Goal: Obtain resource: Download file/media

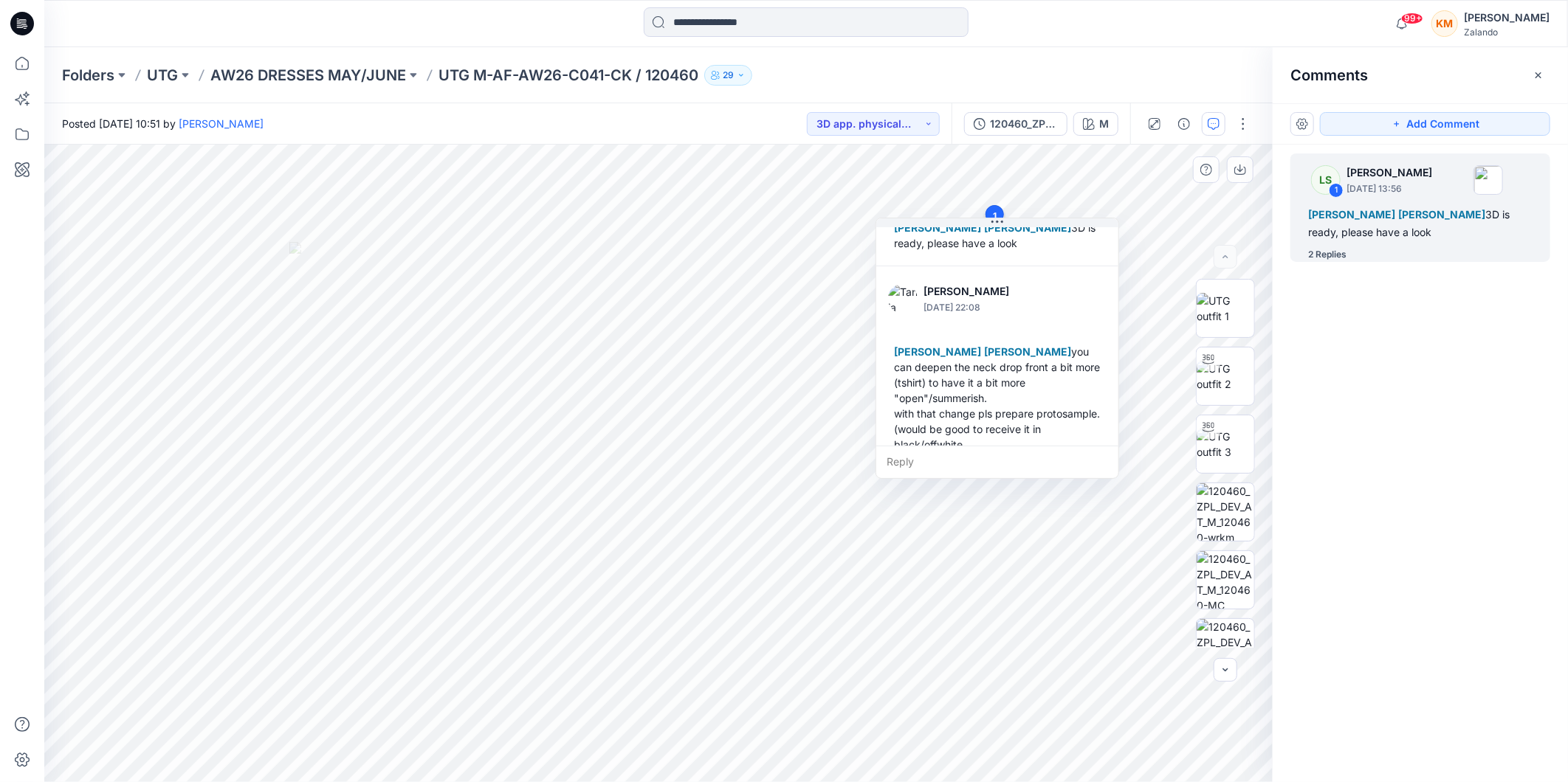
scroll to position [164, 0]
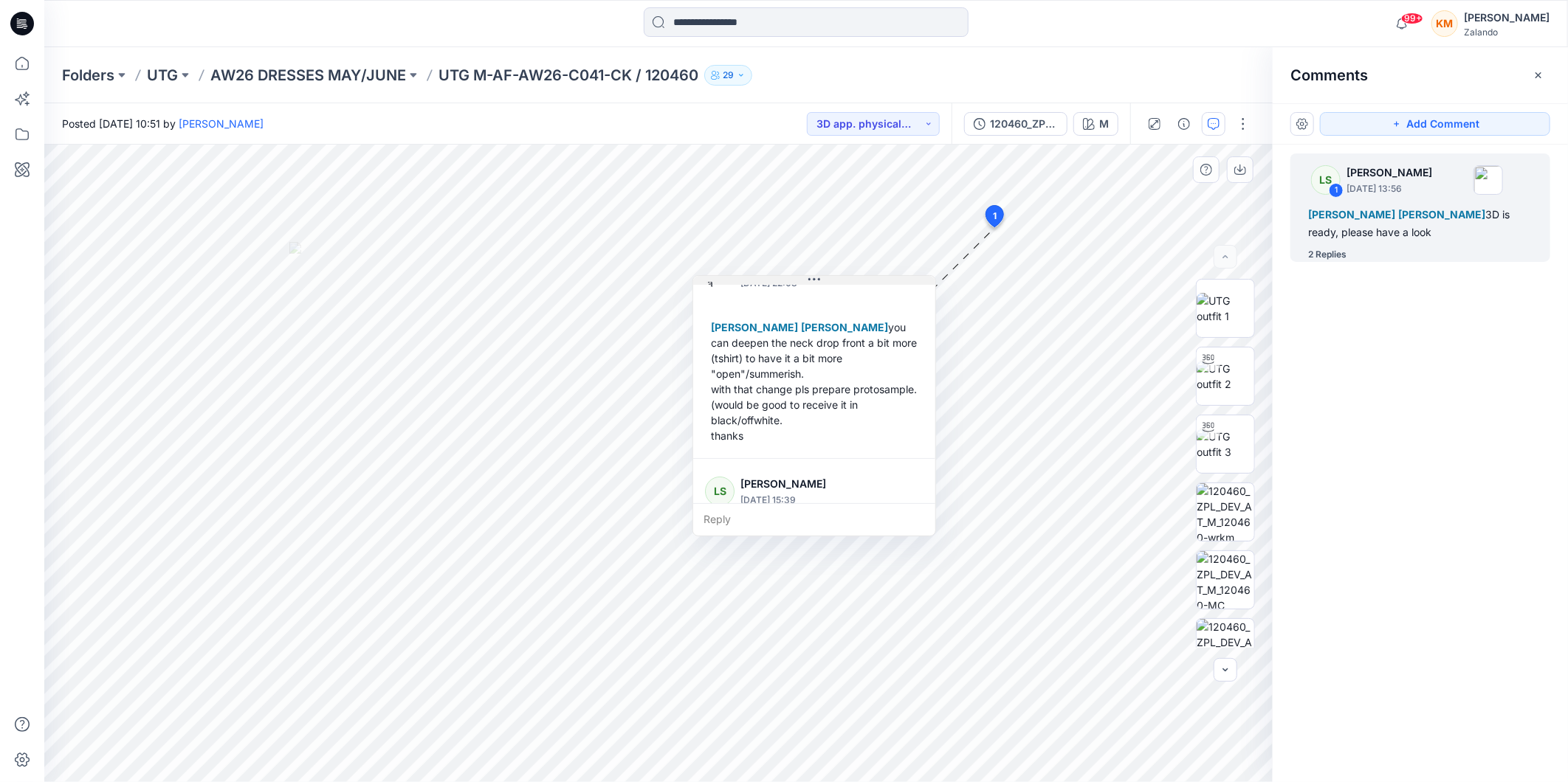
drag, startPoint x: 1000, startPoint y: 225, endPoint x: 817, endPoint y: 283, distance: 192.0
click at [817, 283] on icon at bounding box center [814, 279] width 12 height 12
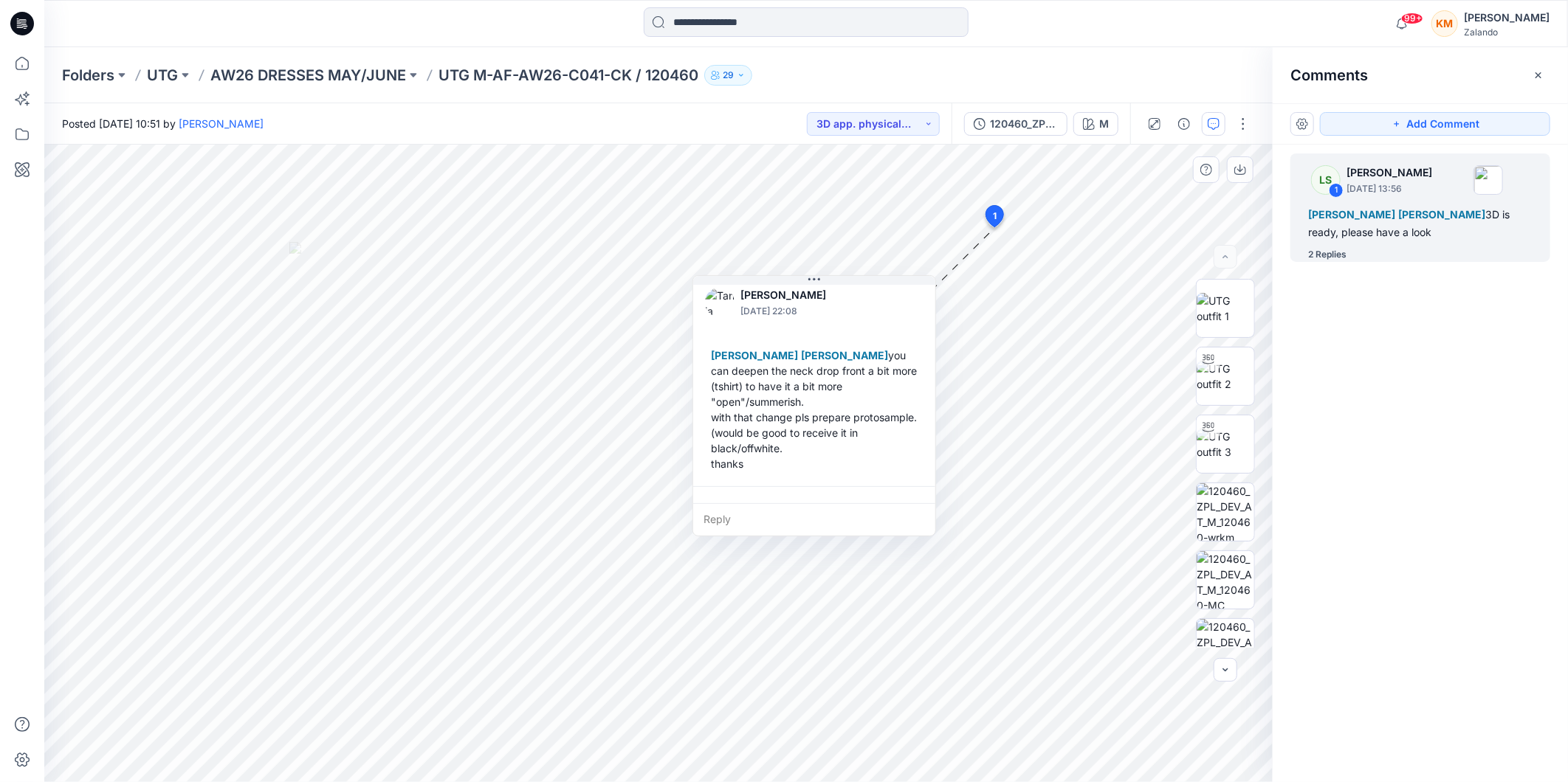
scroll to position [134, 0]
click at [1007, 121] on div "120460_ZPL_DEV" at bounding box center [1023, 123] width 68 height 16
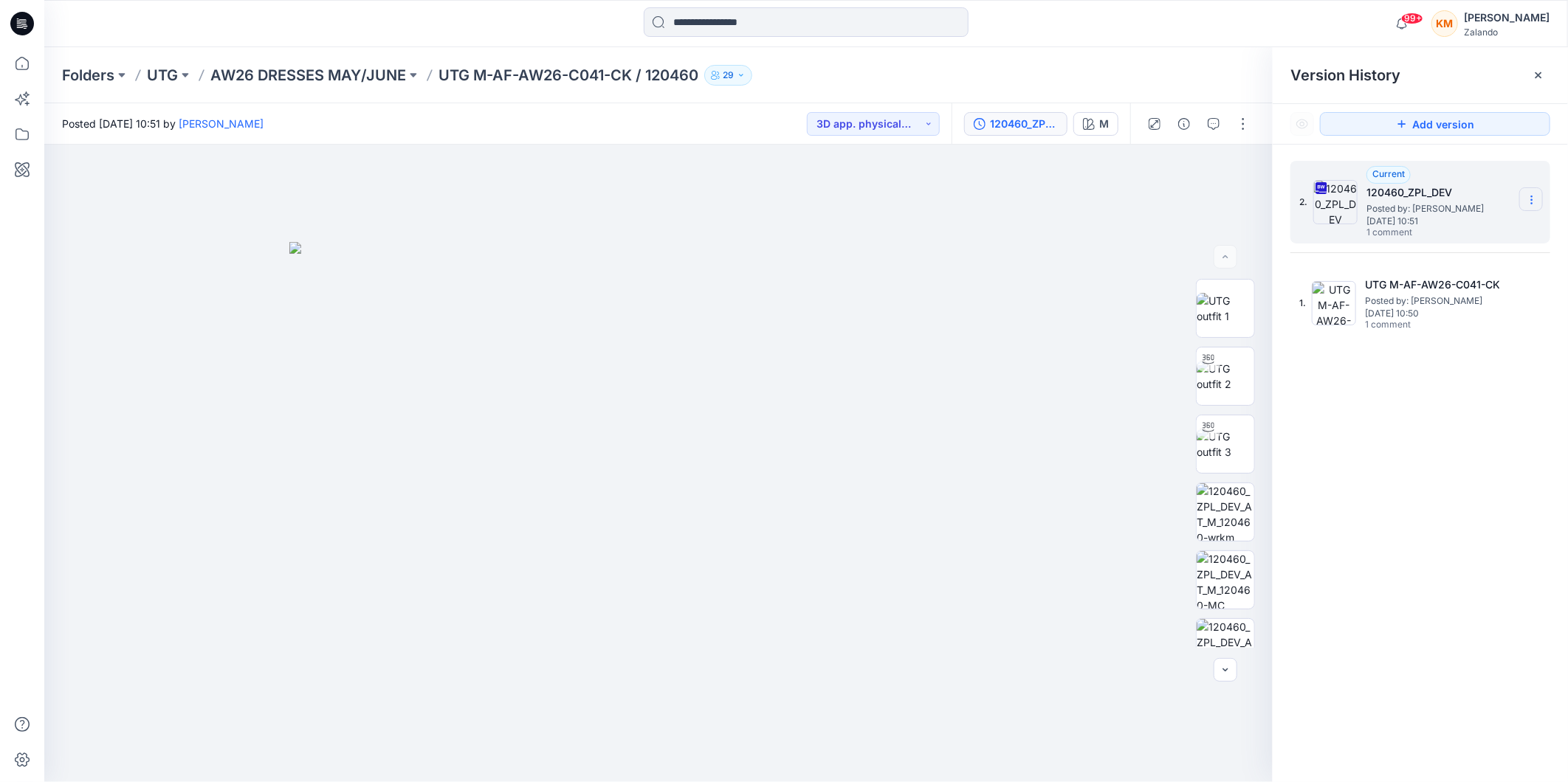
click at [1529, 199] on icon at bounding box center [1532, 200] width 12 height 12
click at [1442, 232] on span "Download Source BW File" at bounding box center [1457, 229] width 124 height 18
click at [1339, 429] on div "2. Current 120460_ZPL_DEV Posted by: Lise Stougaard Tuesday, September 23, 2025…" at bounding box center [1420, 474] width 295 height 659
click at [1218, 575] on img at bounding box center [1225, 580] width 58 height 58
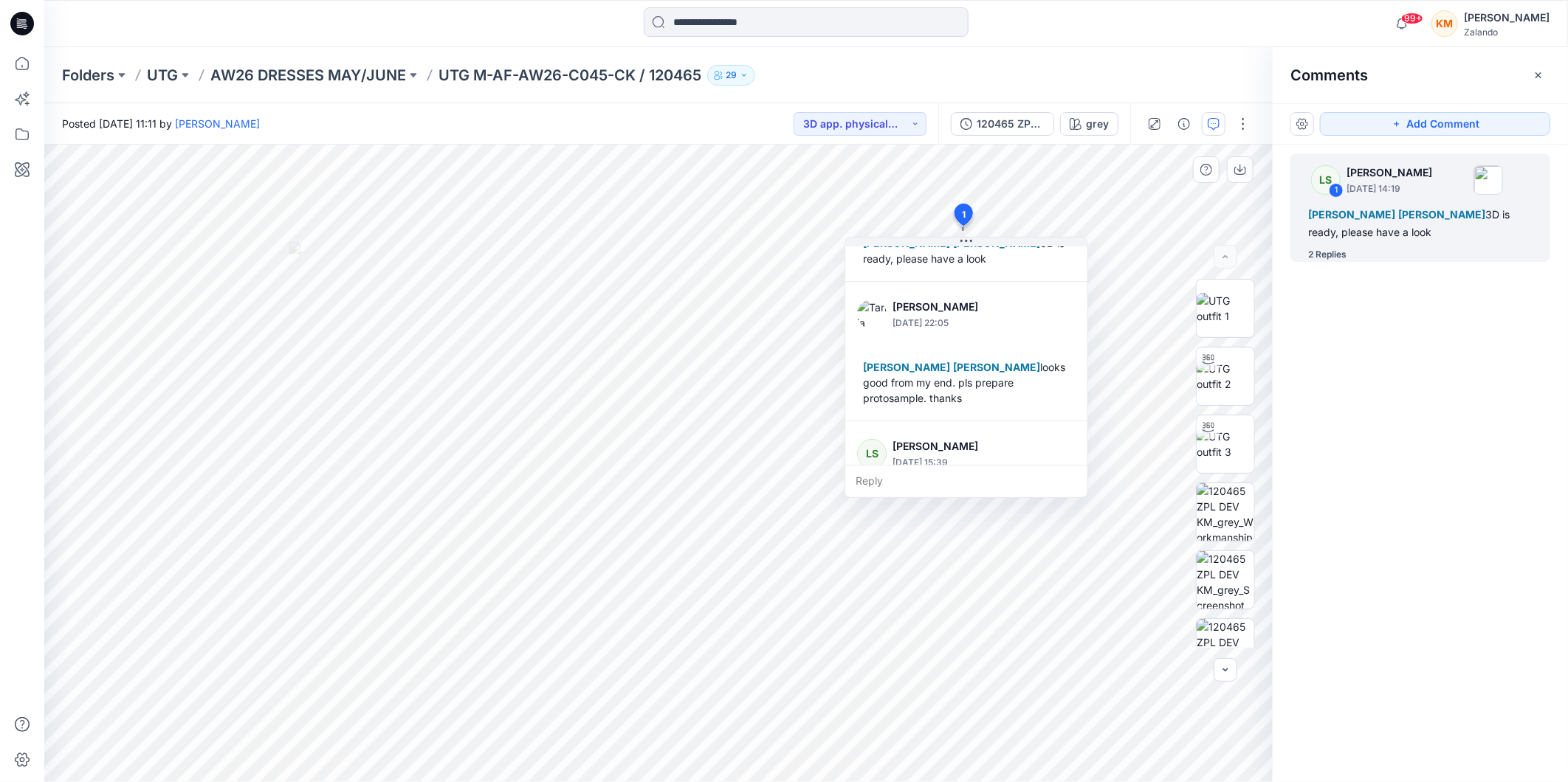
scroll to position [165, 0]
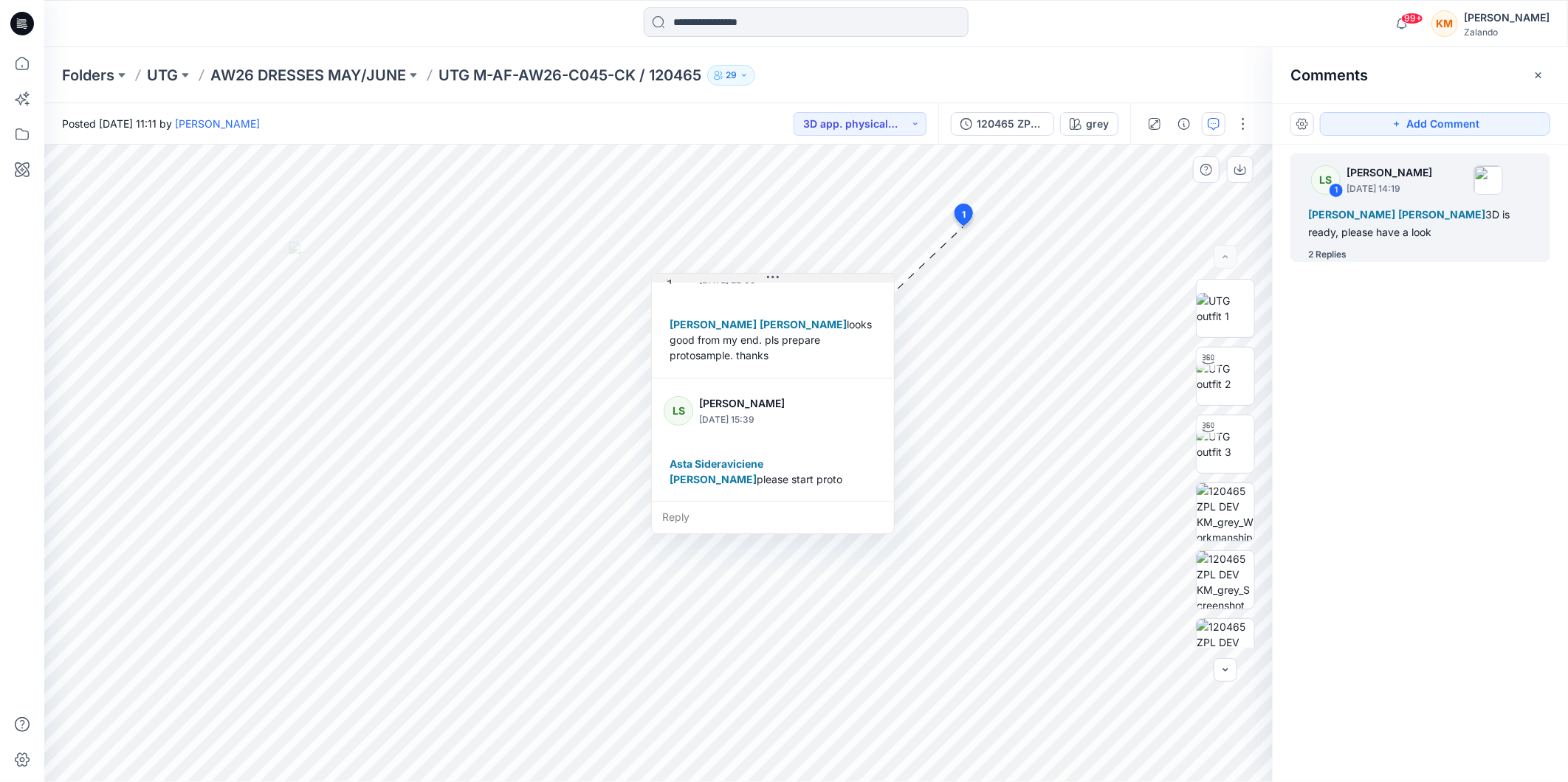
drag, startPoint x: 966, startPoint y: 242, endPoint x: 772, endPoint y: 278, distance: 197.3
click at [772, 278] on icon at bounding box center [773, 277] width 12 height 12
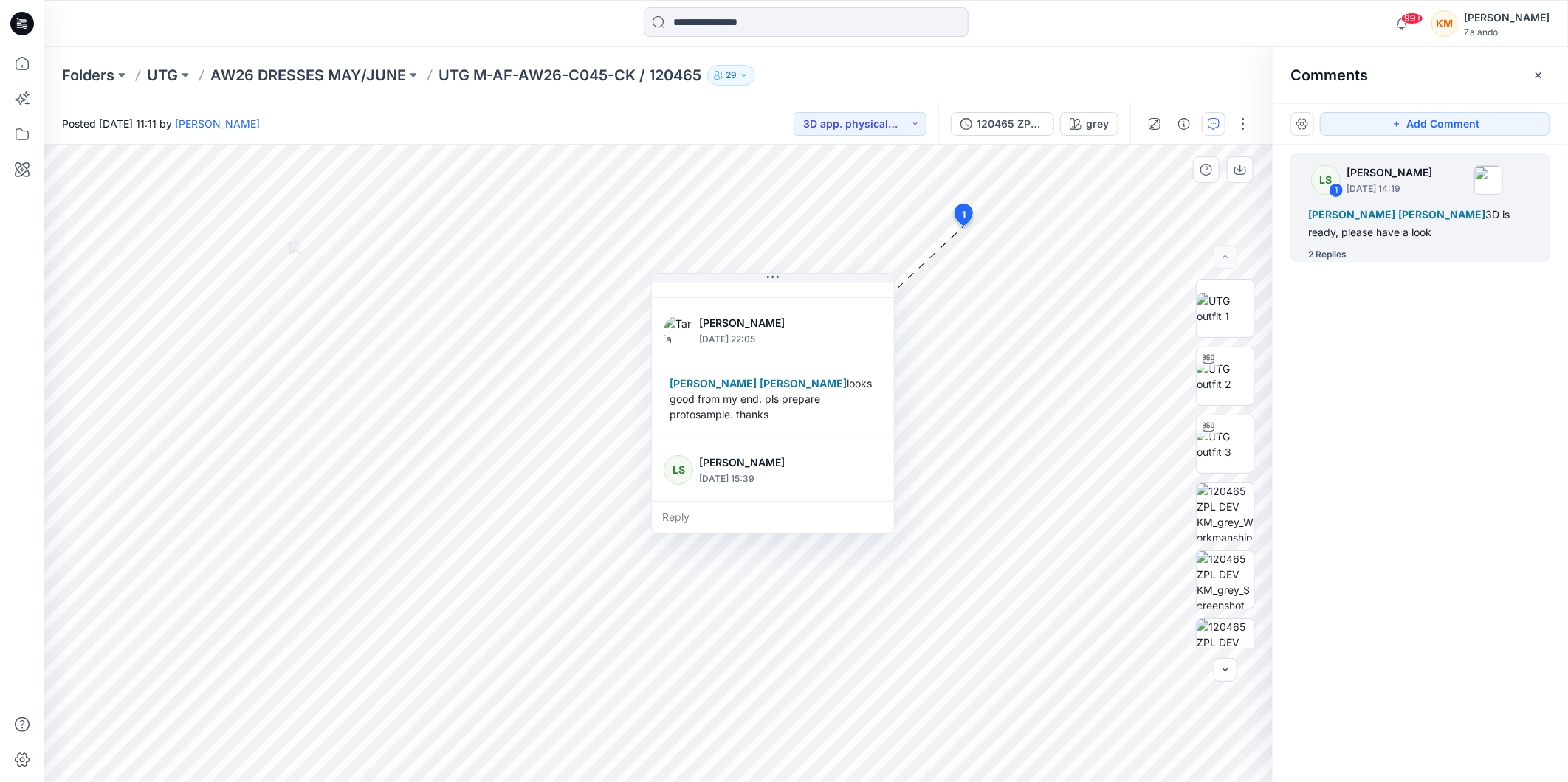
scroll to position [83, 0]
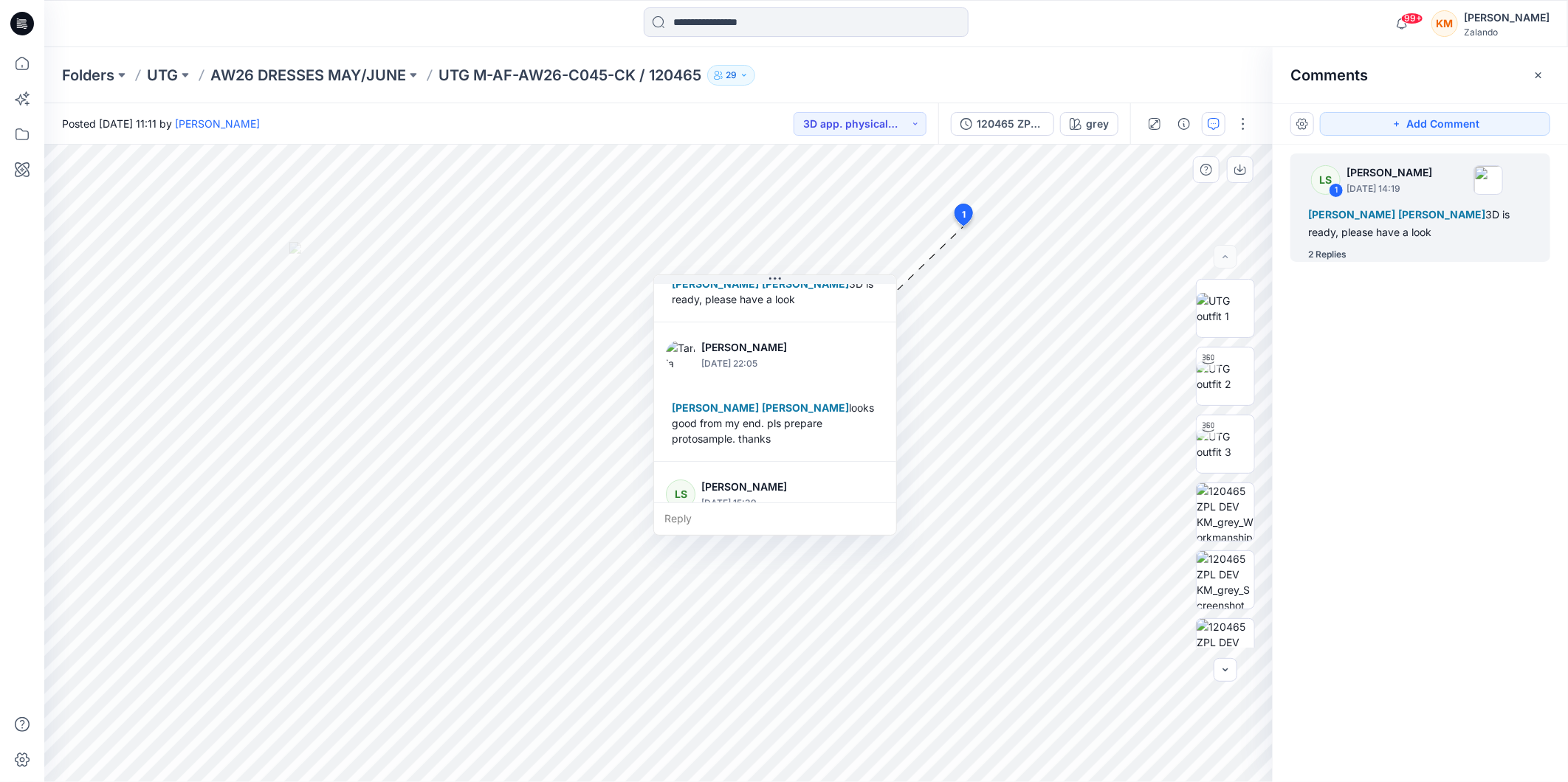
click at [896, 355] on div "Tania Baumeister-Hanff September 23, 2025 22:05 Lise Stougaard Marlene Seefeldt…" at bounding box center [776, 392] width 242 height 139
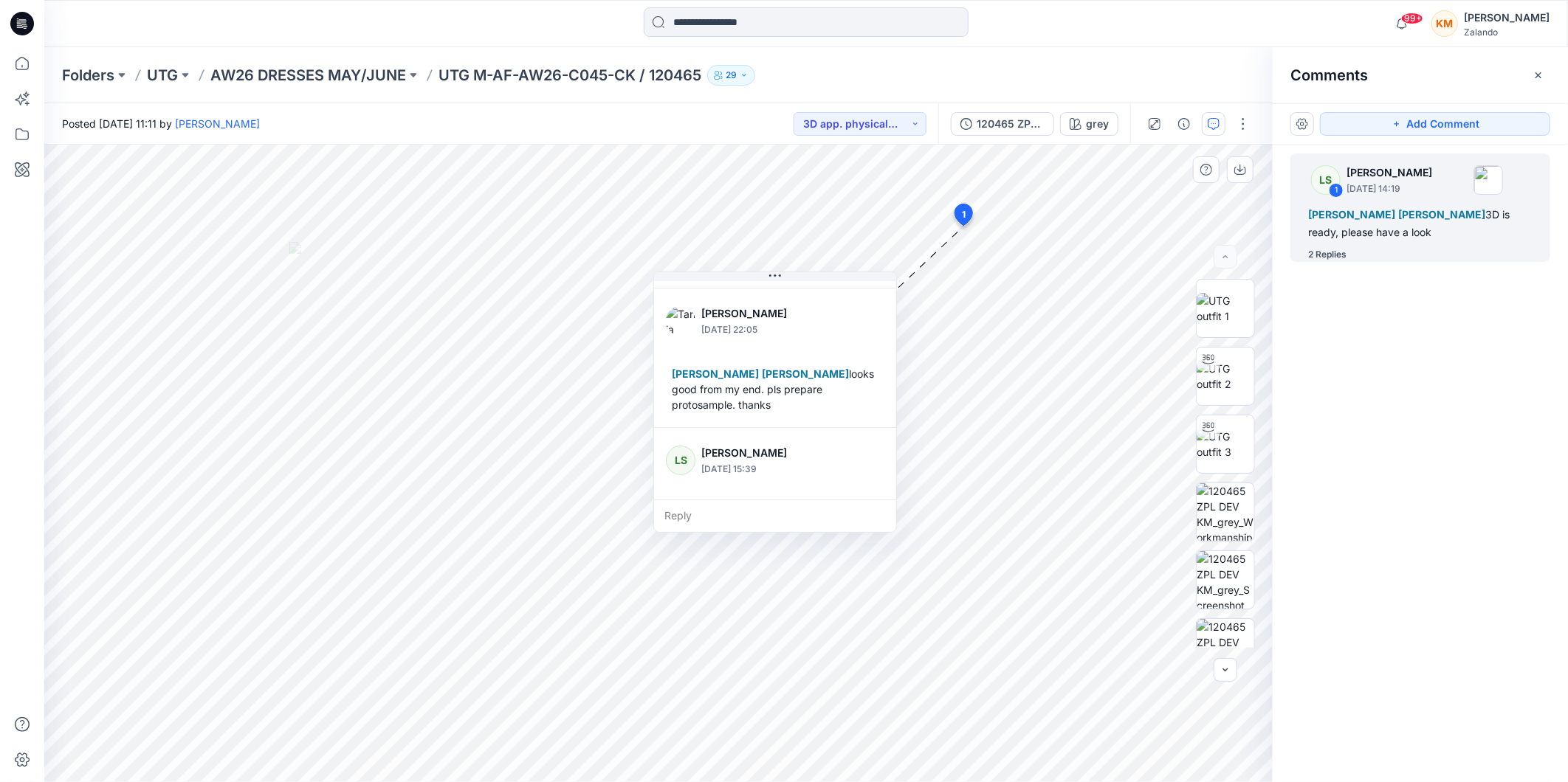
scroll to position [115, 0]
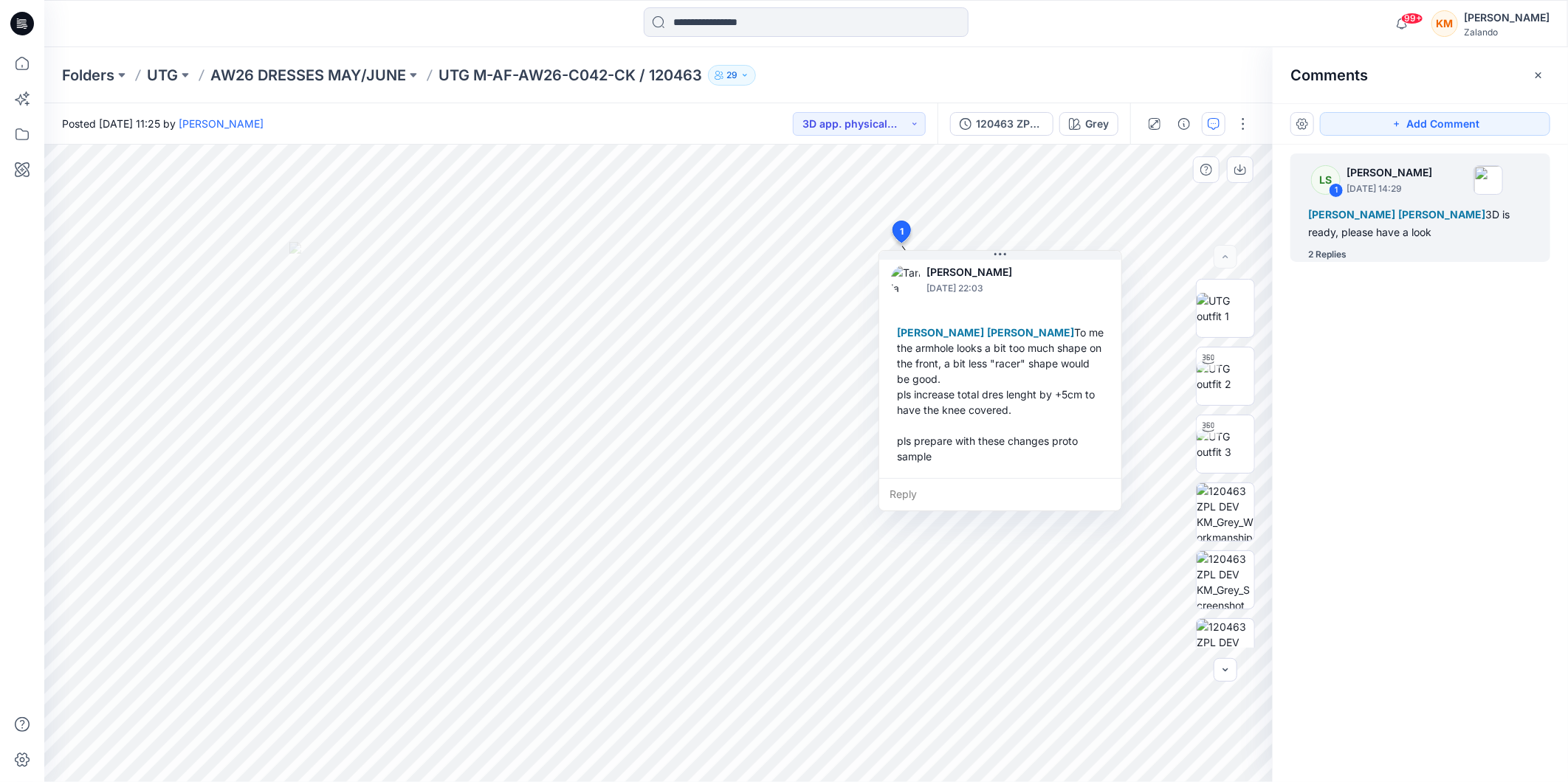
scroll to position [135, 0]
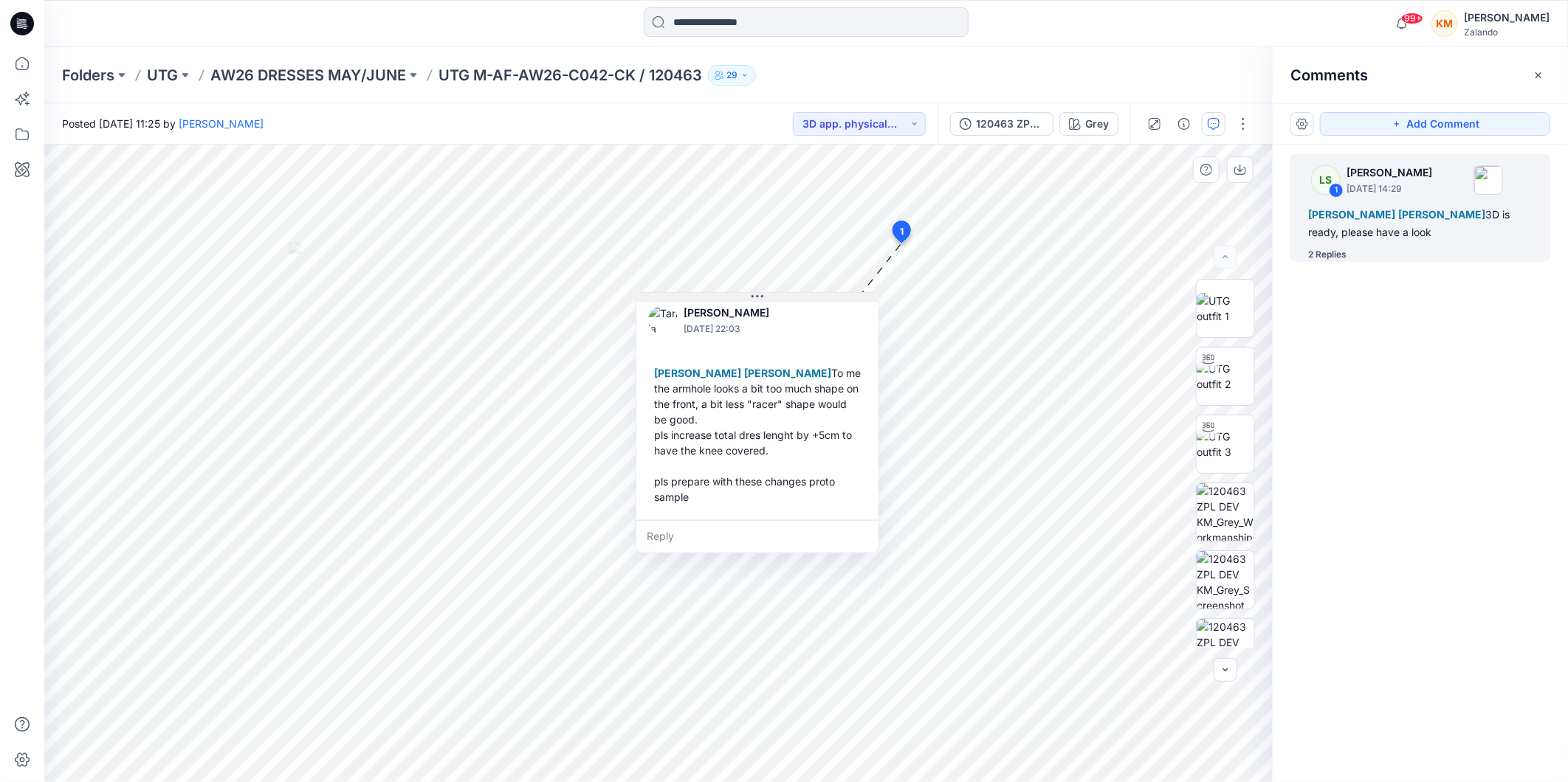
drag, startPoint x: 1007, startPoint y: 259, endPoint x: 764, endPoint y: 301, distance: 246.6
click at [764, 301] on icon at bounding box center [757, 296] width 12 height 12
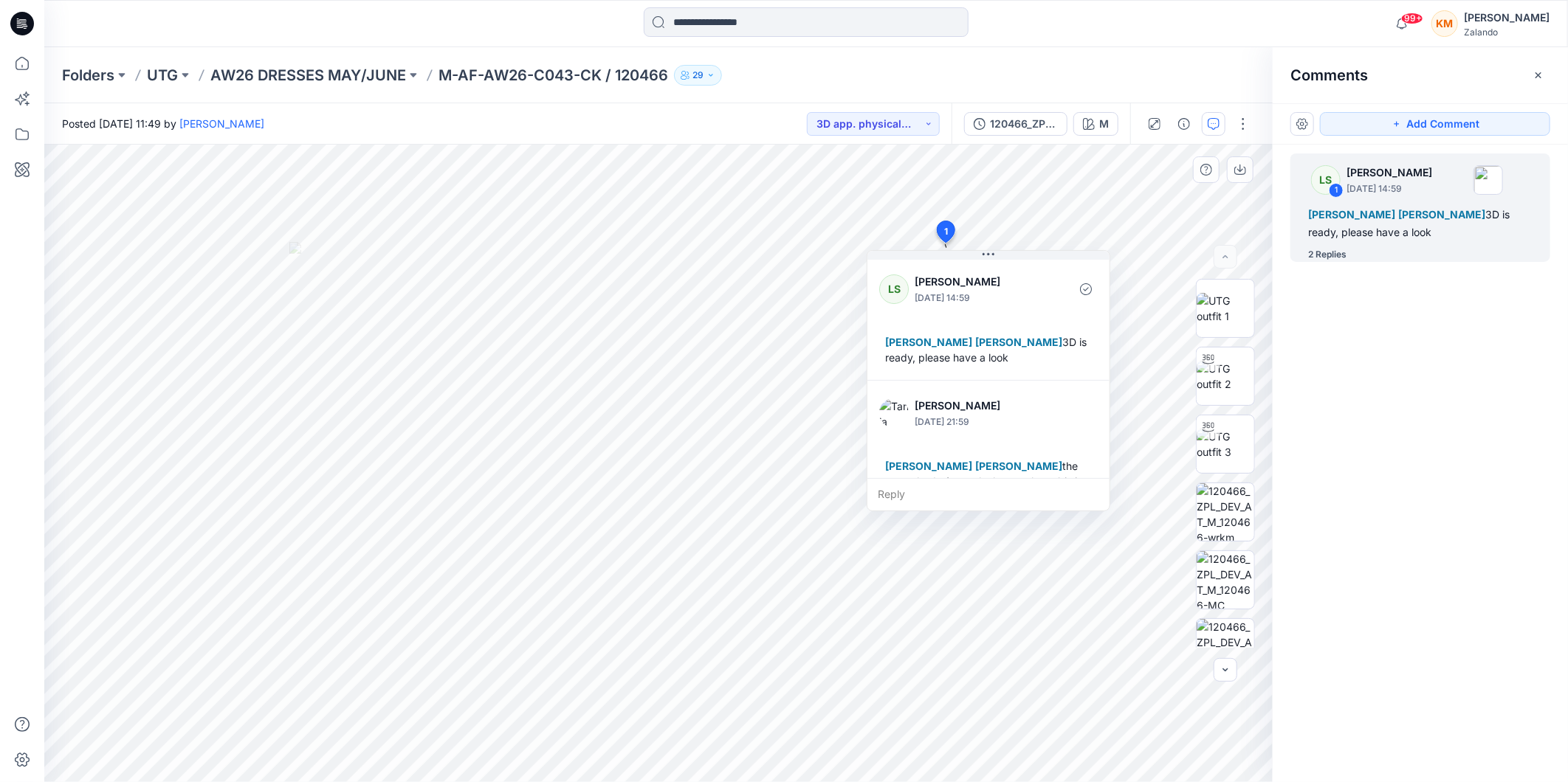
scroll to position [82, 0]
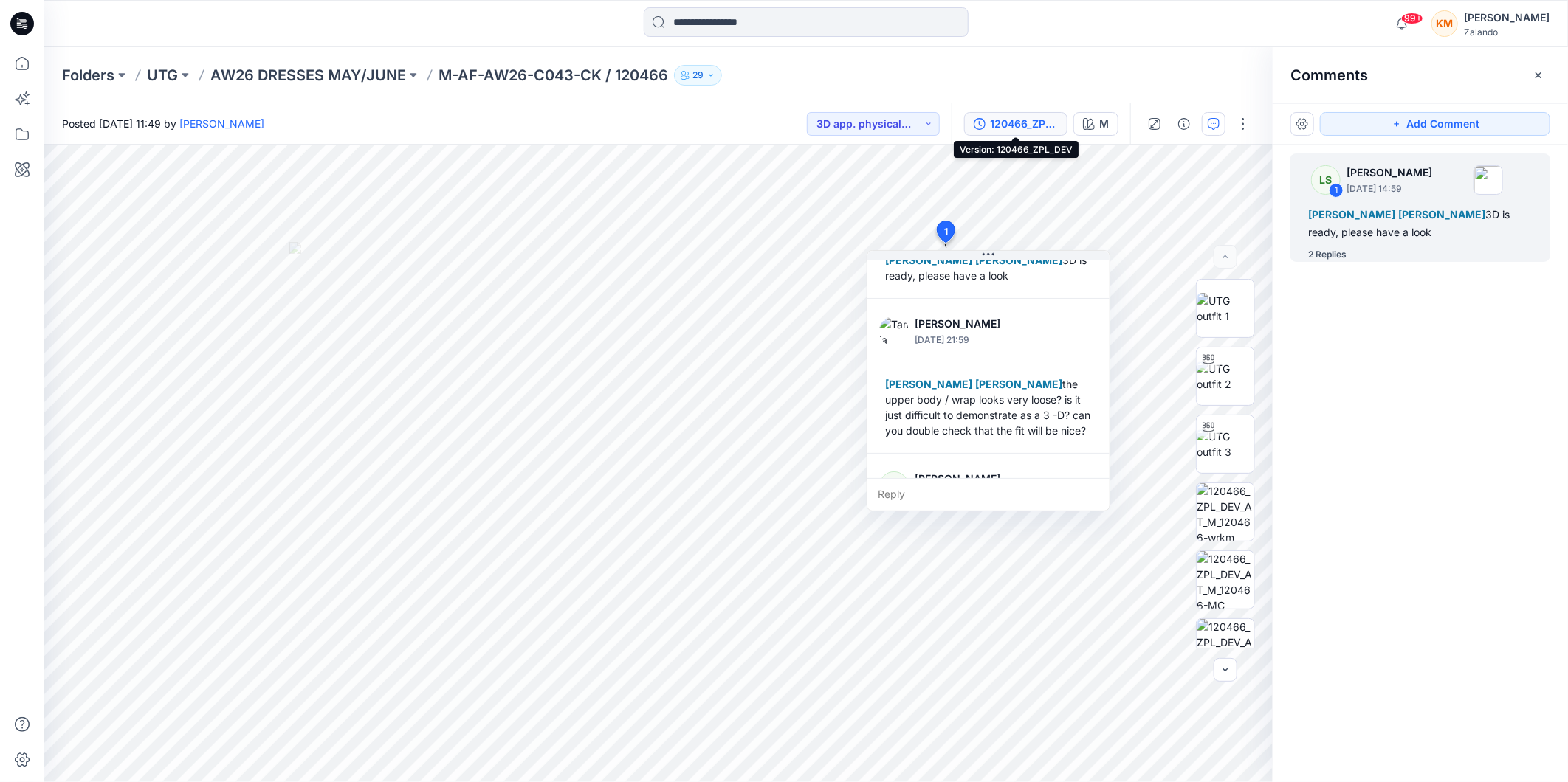
click at [1025, 123] on div "120466_ZPL_DEV" at bounding box center [1023, 123] width 68 height 16
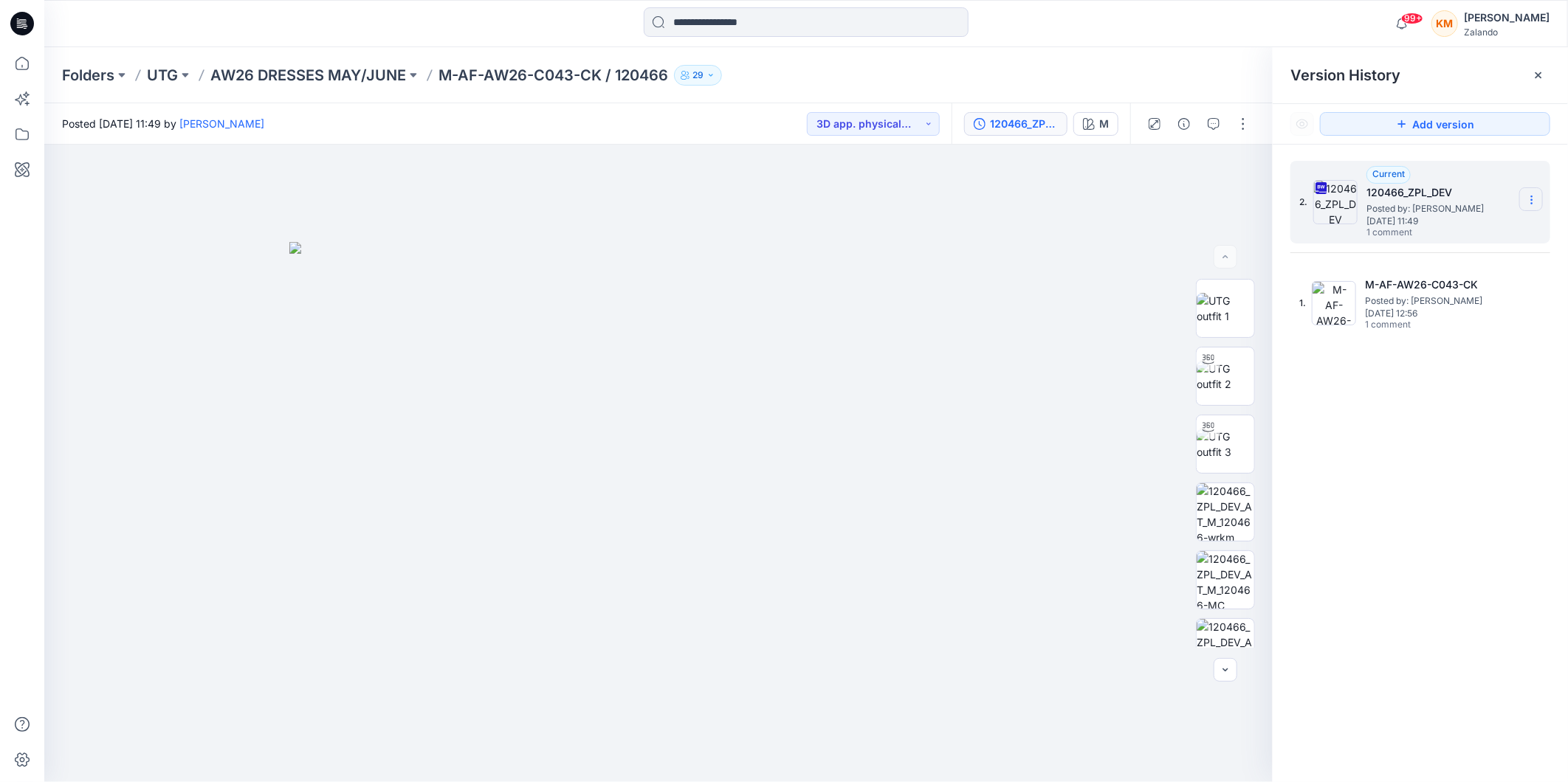
click at [1532, 200] on icon at bounding box center [1532, 200] width 1 height 1
click at [1452, 234] on span "Download Source BW File" at bounding box center [1457, 229] width 124 height 18
click at [1209, 123] on icon "button" at bounding box center [1213, 124] width 12 height 12
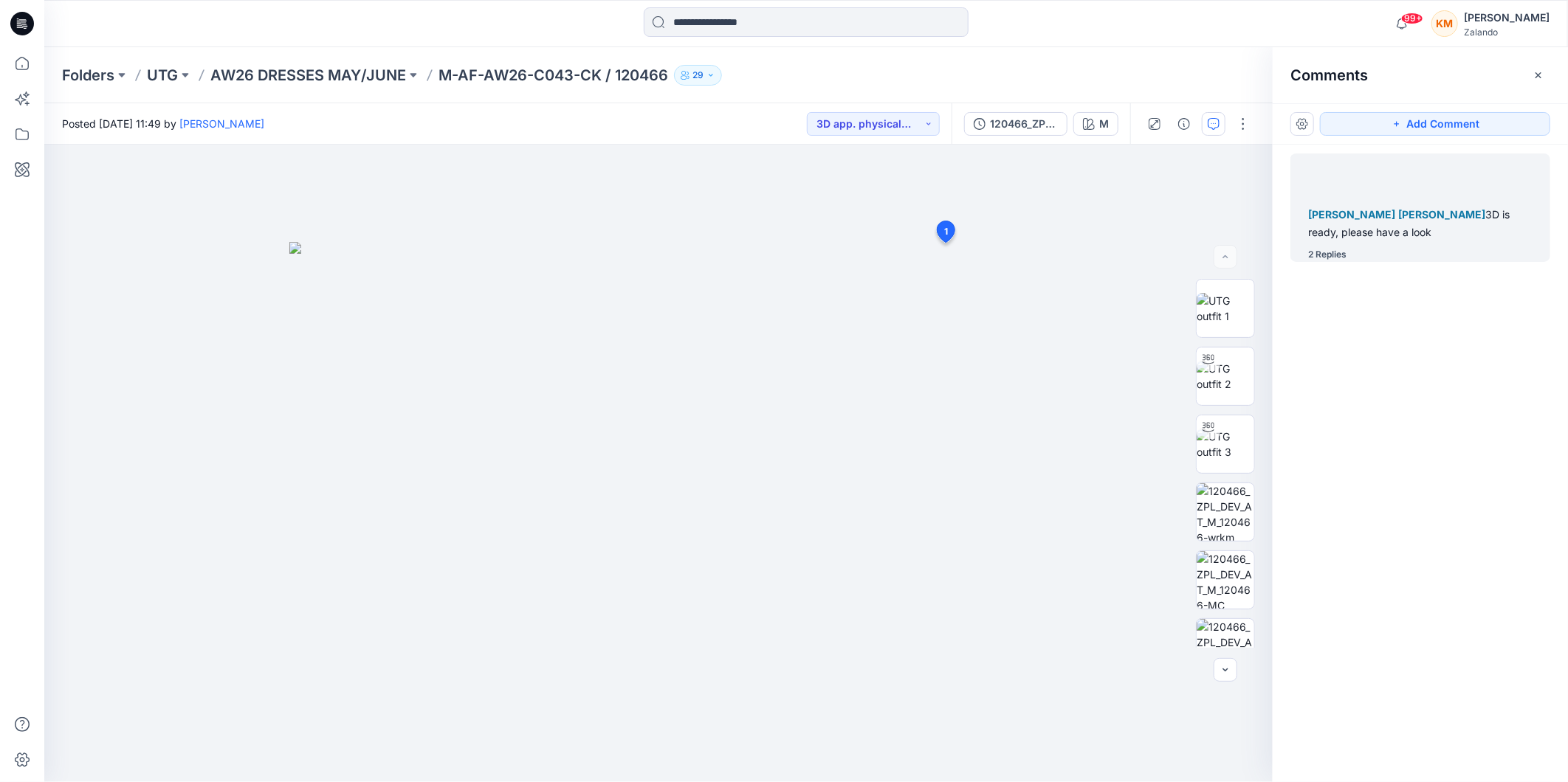
click at [1399, 222] on div "Tania Baumeister-Hanff Marlene Seefeldt 3D is ready, please have a look" at bounding box center [1420, 223] width 224 height 35
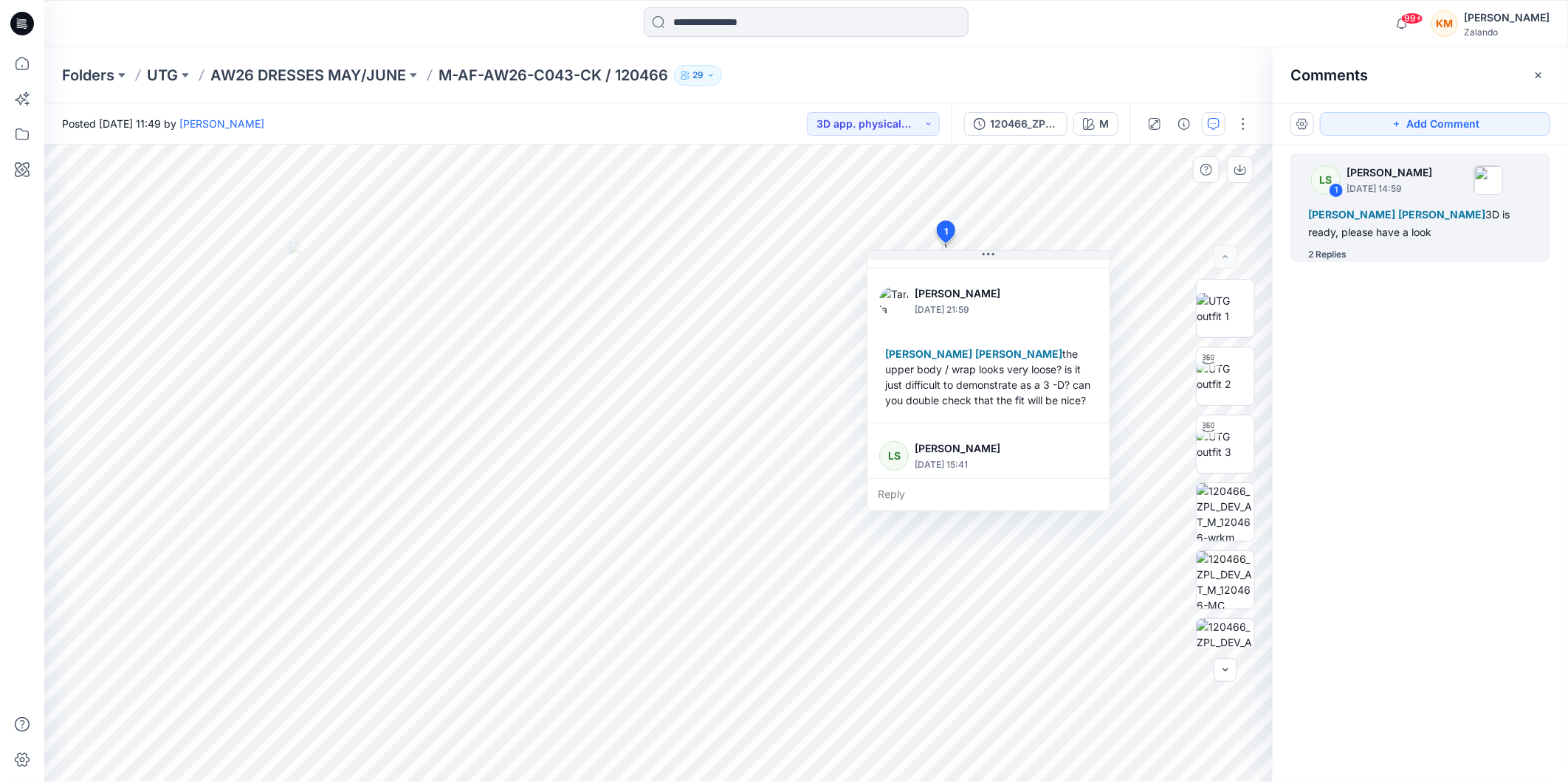
scroll to position [107, 0]
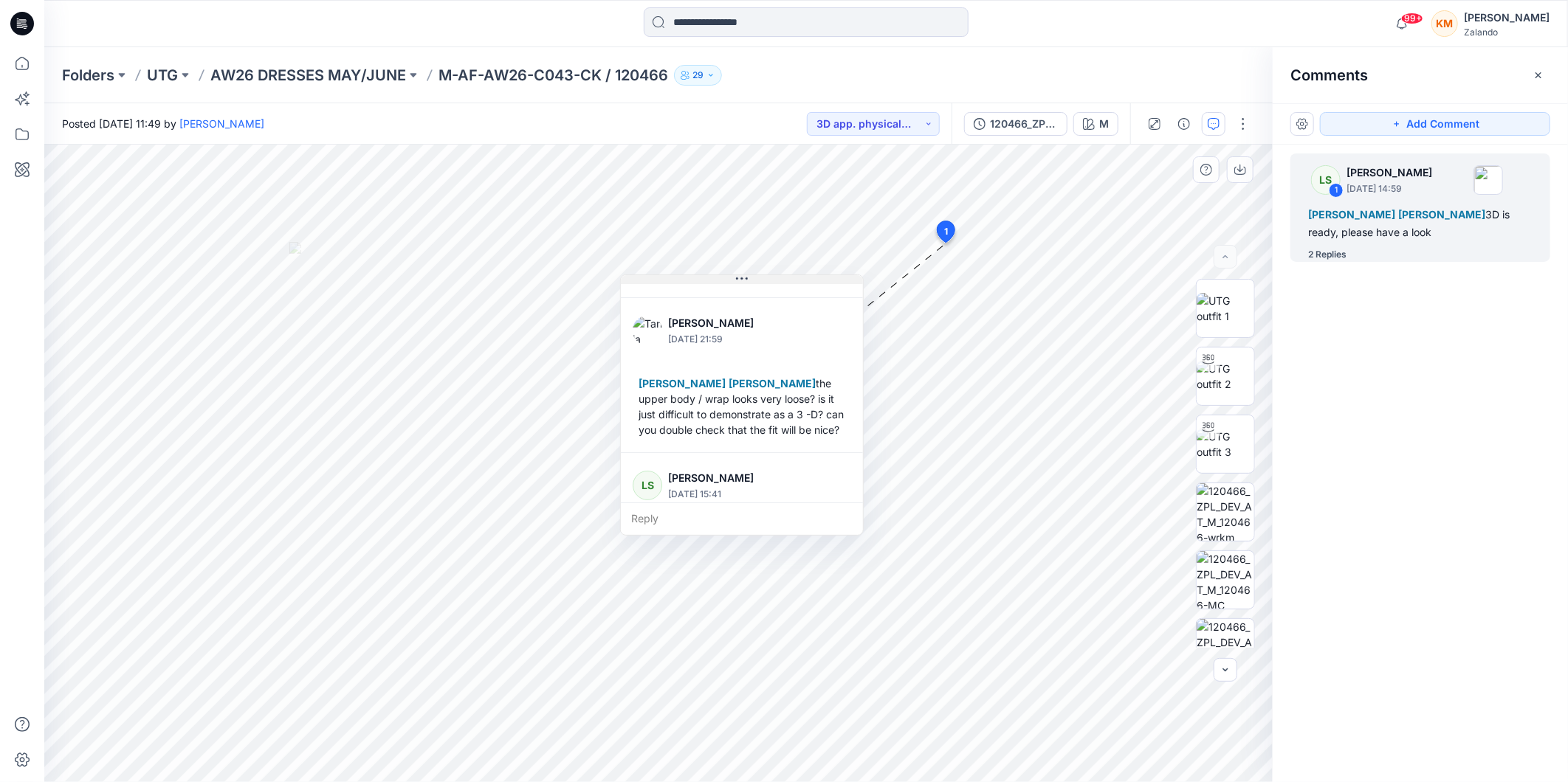
drag, startPoint x: 986, startPoint y: 254, endPoint x: 740, endPoint y: 278, distance: 247.2
click at [740, 278] on icon at bounding box center [742, 279] width 12 height 2
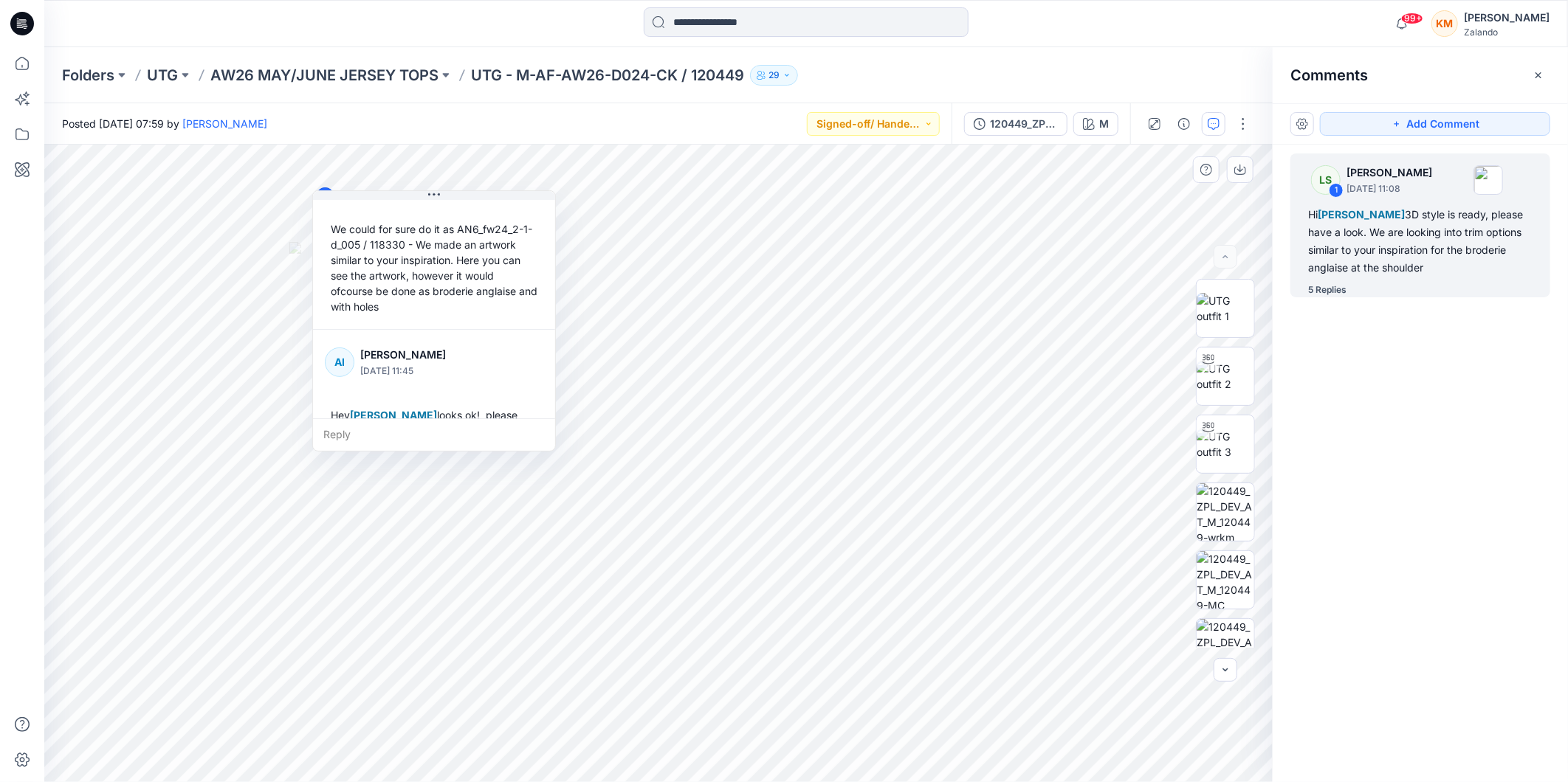
scroll to position [318, 0]
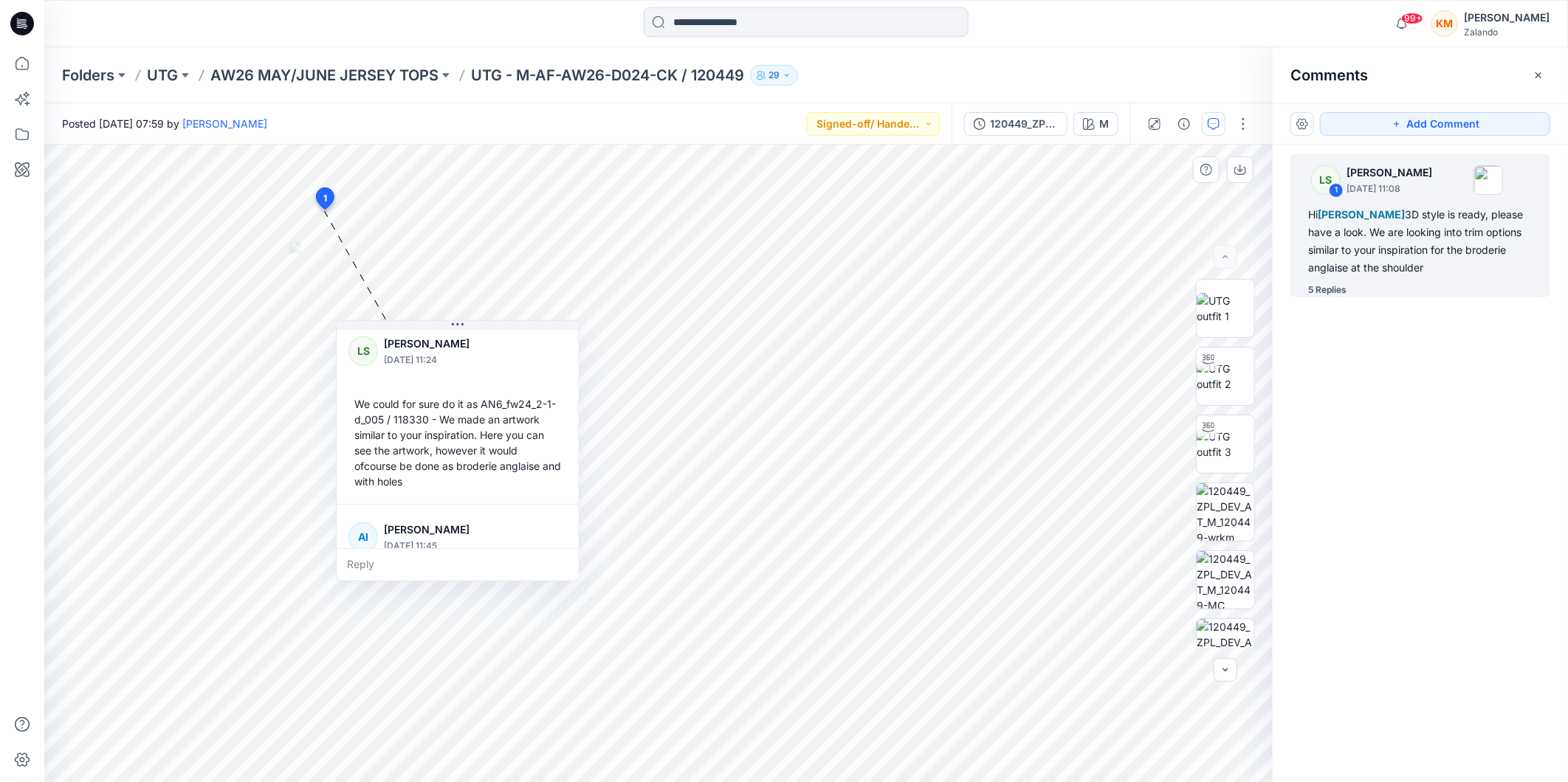
drag, startPoint x: 438, startPoint y: 196, endPoint x: 569, endPoint y: 344, distance: 197.6
click at [462, 329] on icon at bounding box center [457, 325] width 12 height 12
click at [1223, 579] on img at bounding box center [1225, 580] width 58 height 58
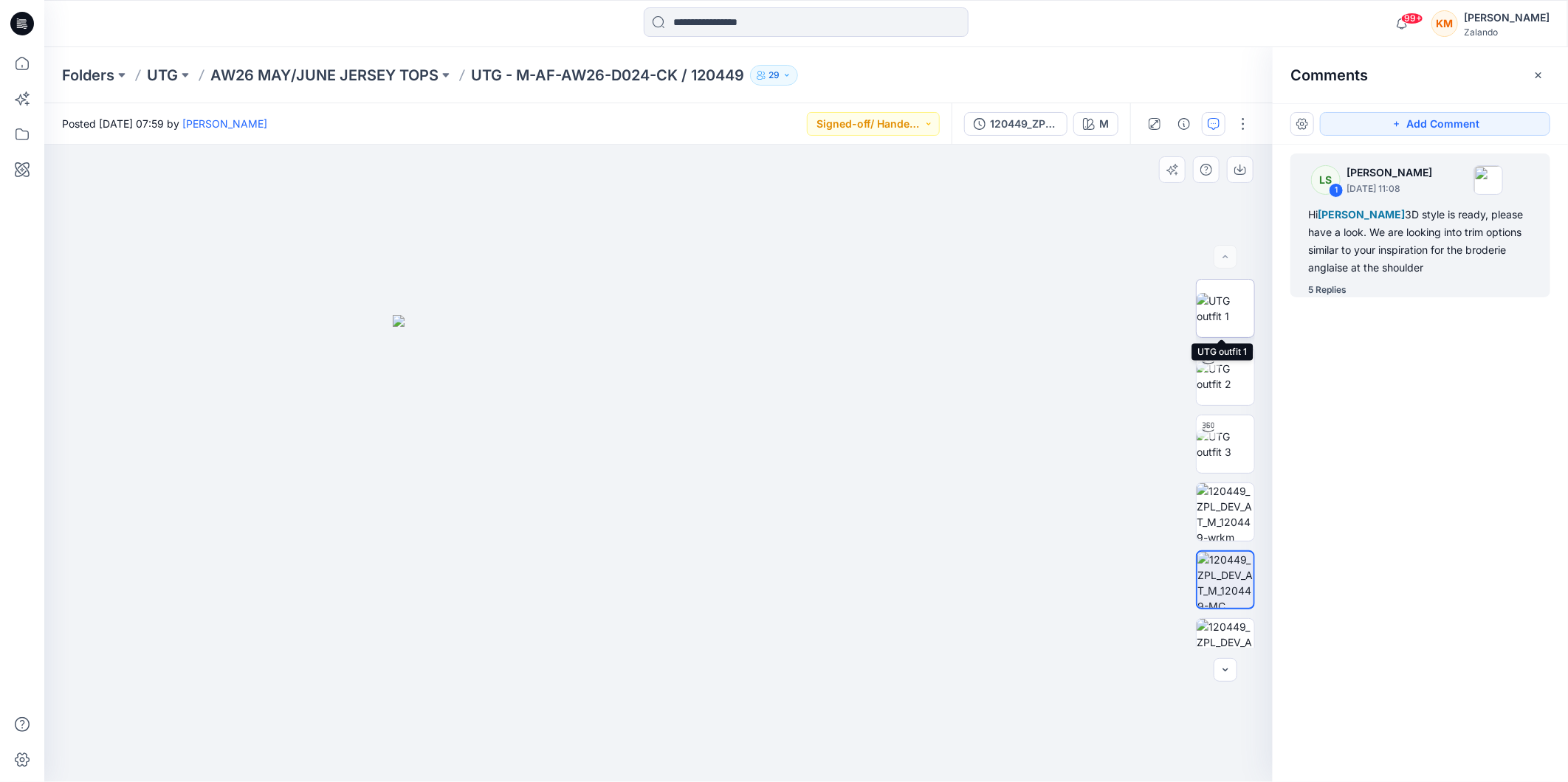
click at [1229, 305] on img at bounding box center [1225, 308] width 58 height 31
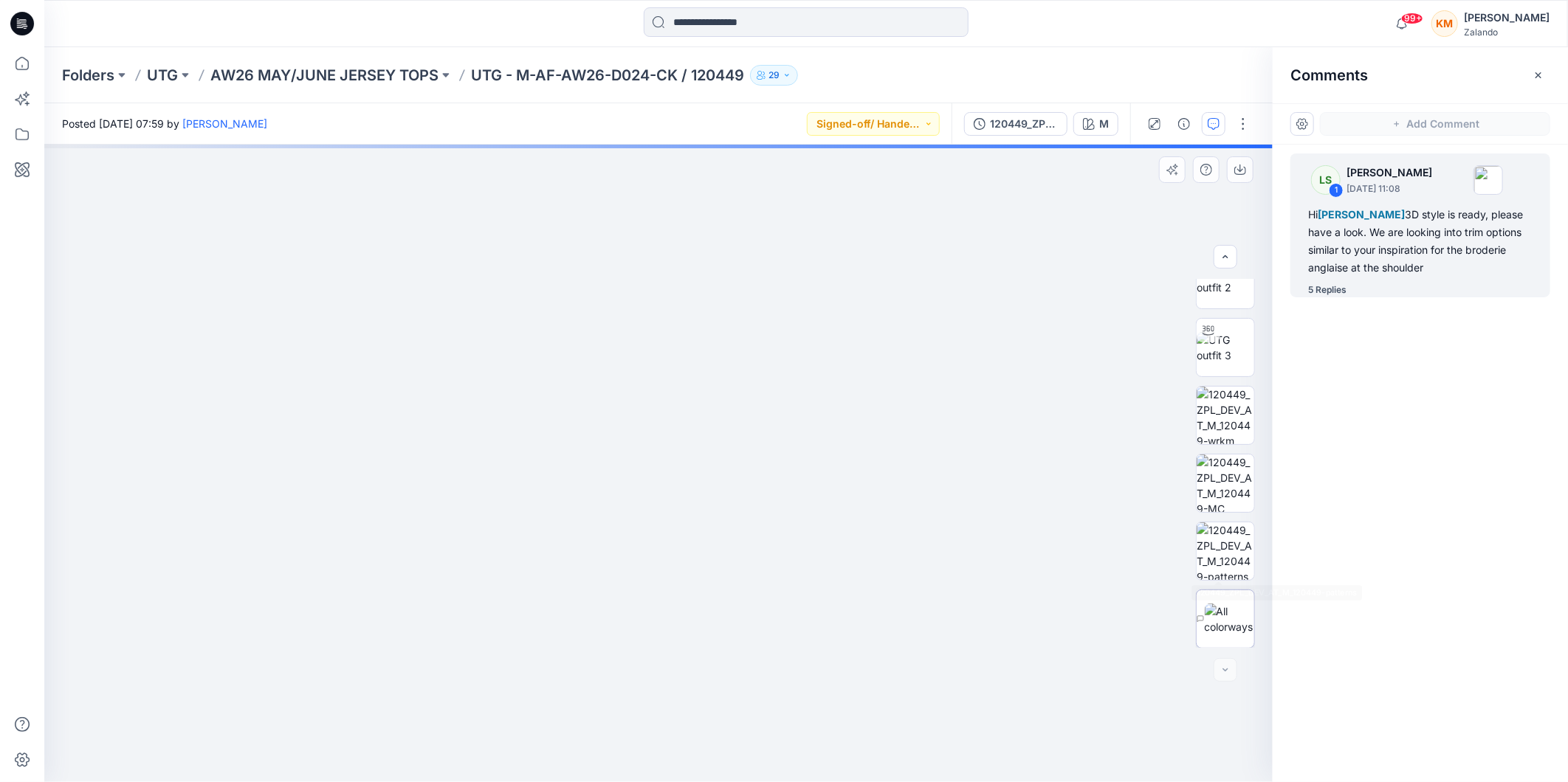
scroll to position [98, 0]
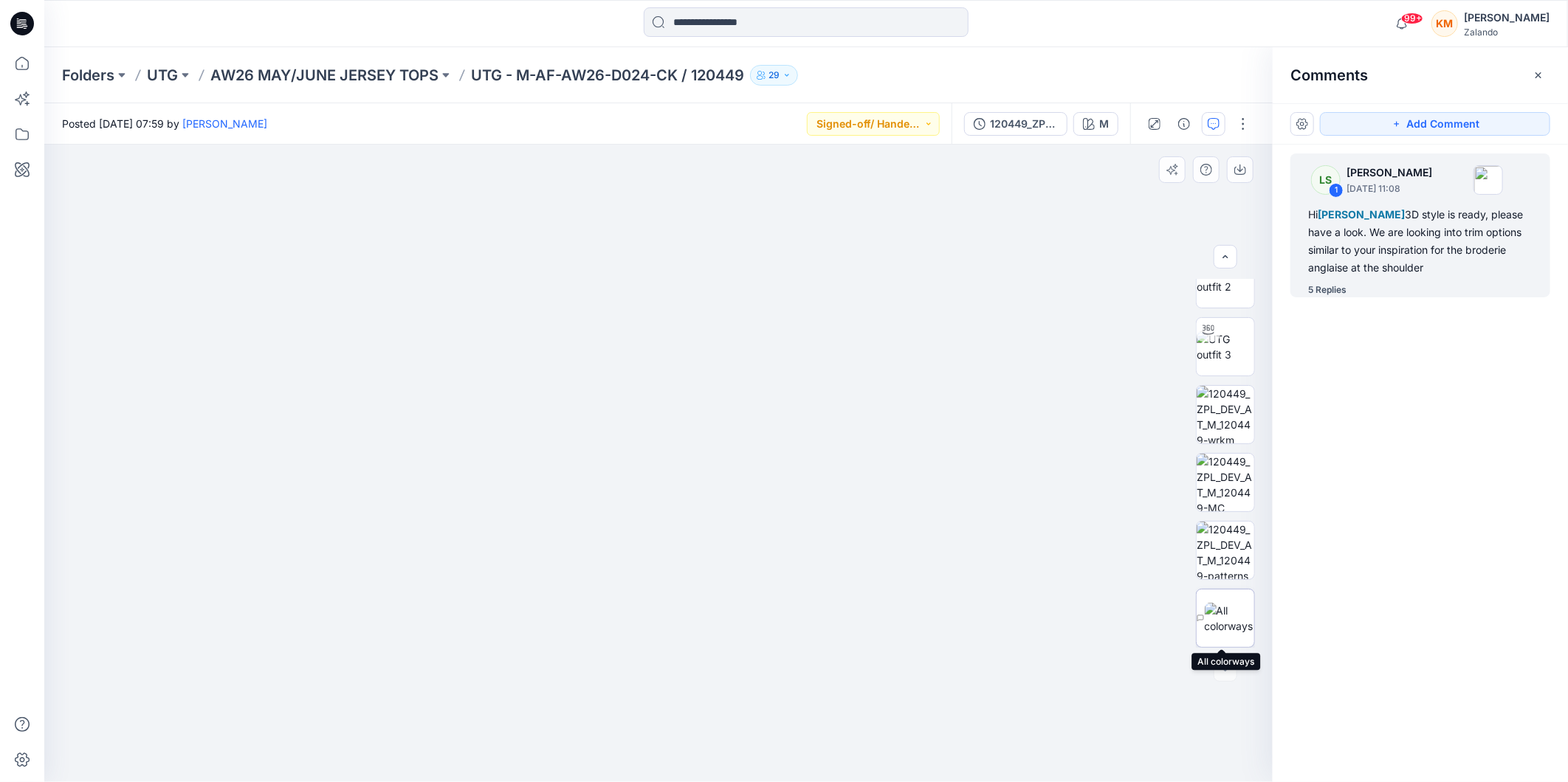
click at [1213, 613] on img at bounding box center [1229, 618] width 49 height 31
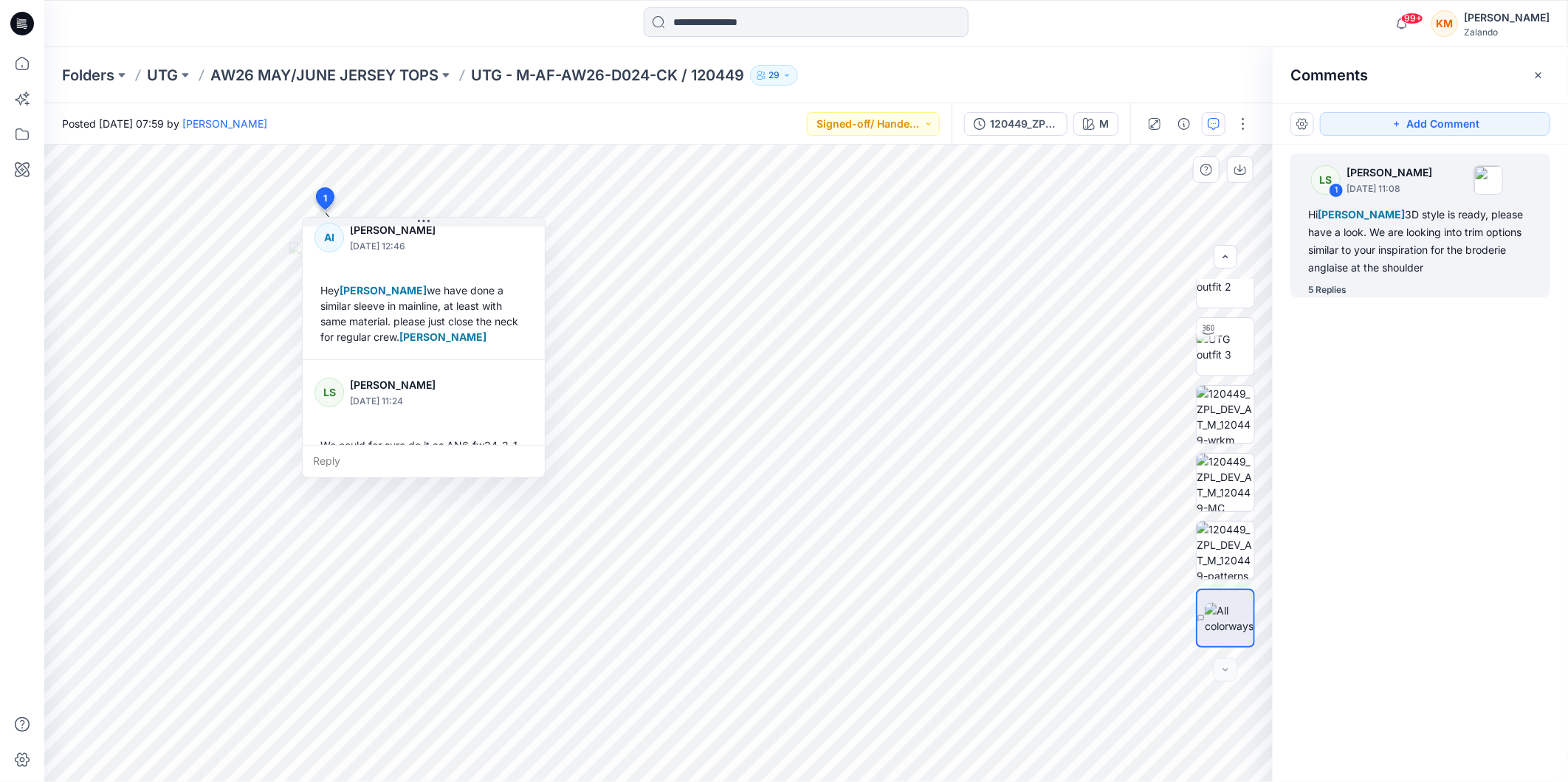
scroll to position [177, 0]
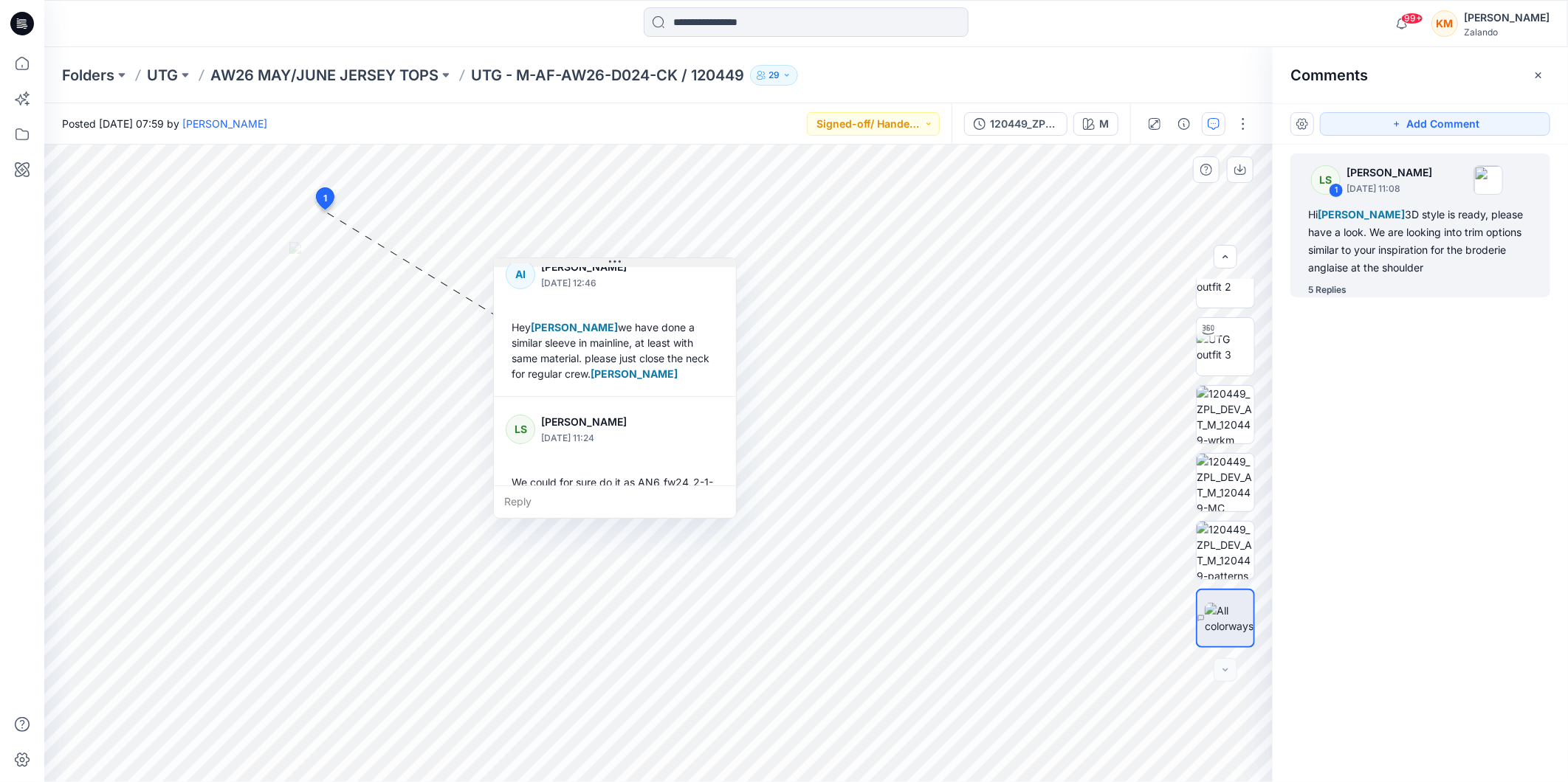
drag, startPoint x: 429, startPoint y: 223, endPoint x: 621, endPoint y: 264, distance: 196.3
click at [621, 264] on icon at bounding box center [615, 262] width 12 height 12
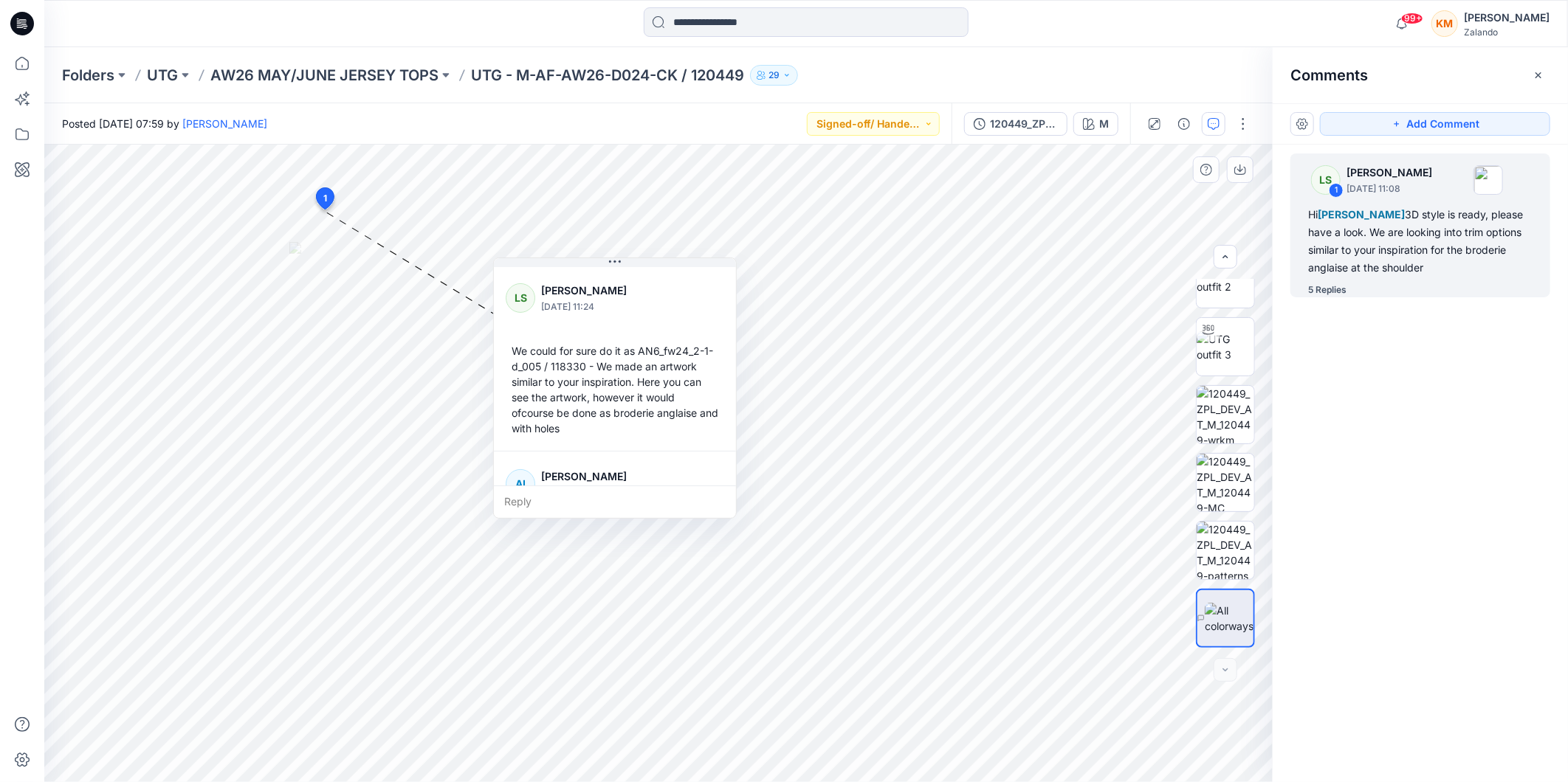
scroll to position [318, 0]
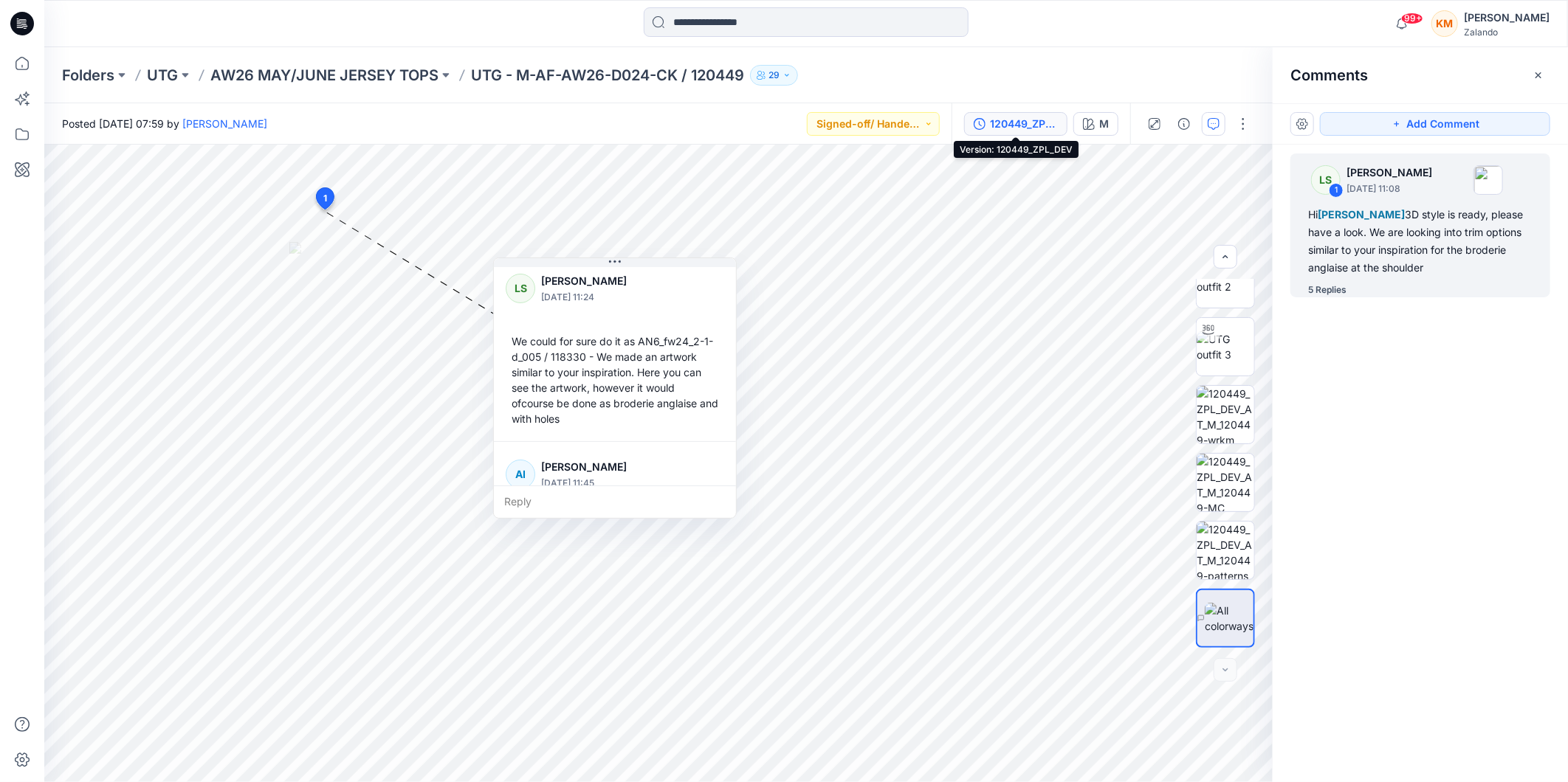
click at [999, 115] on div "120449_ZPL_DEV" at bounding box center [1023, 123] width 68 height 16
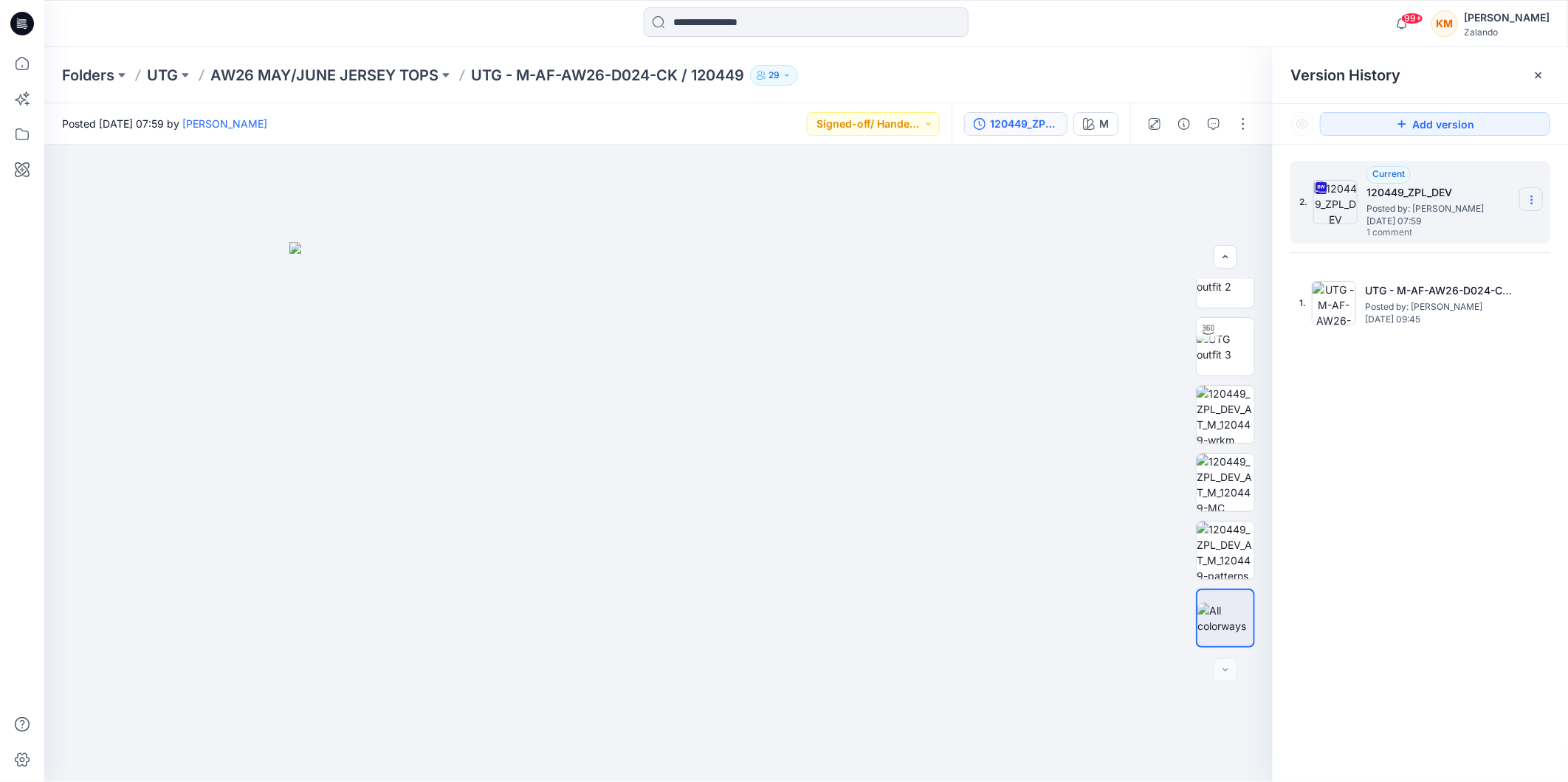
click at [1530, 194] on section at bounding box center [1531, 198] width 23 height 23
click at [1452, 230] on span "Download Source BW File" at bounding box center [1457, 229] width 124 height 18
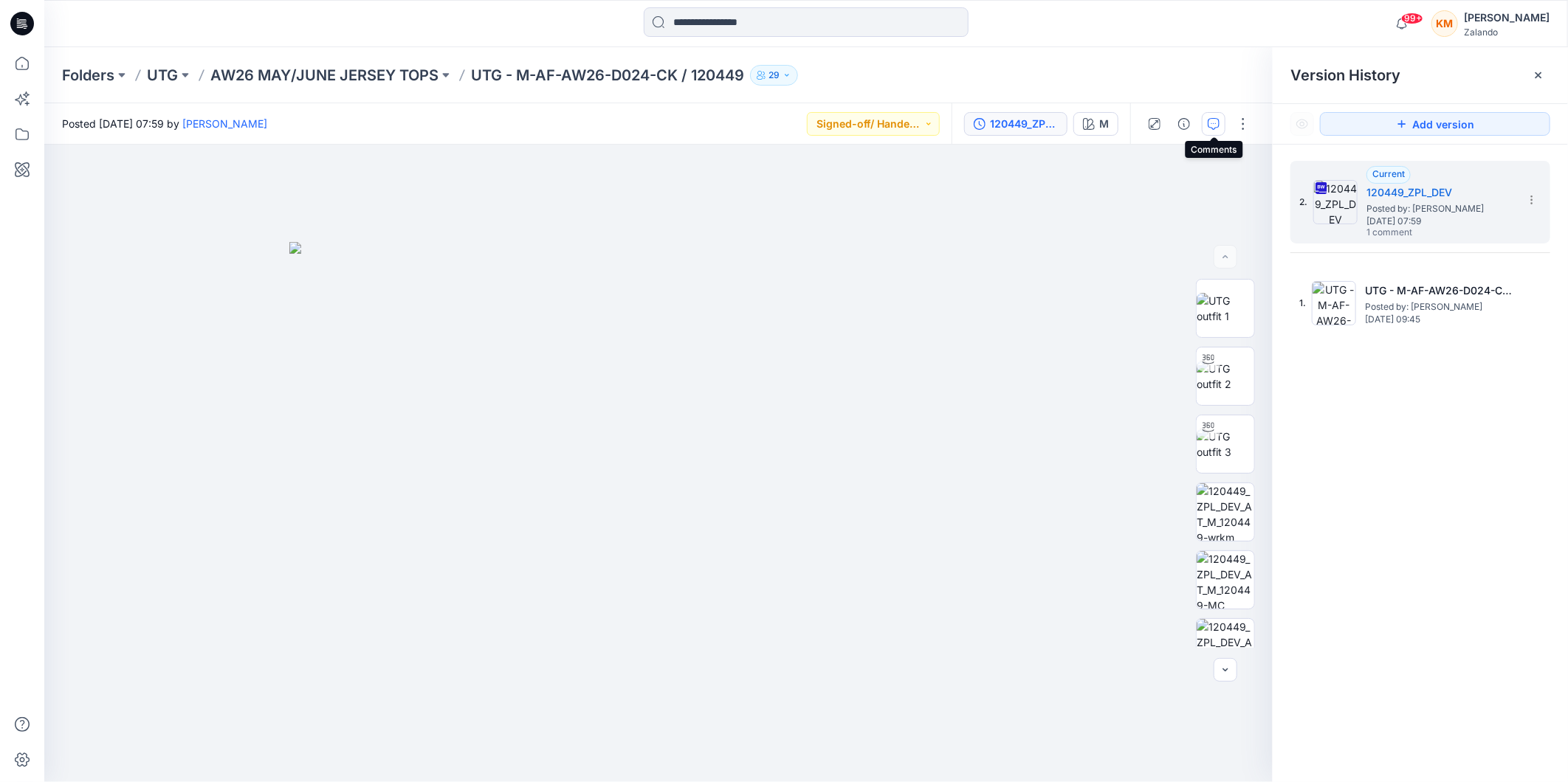
click at [1213, 120] on icon "button" at bounding box center [1213, 124] width 12 height 12
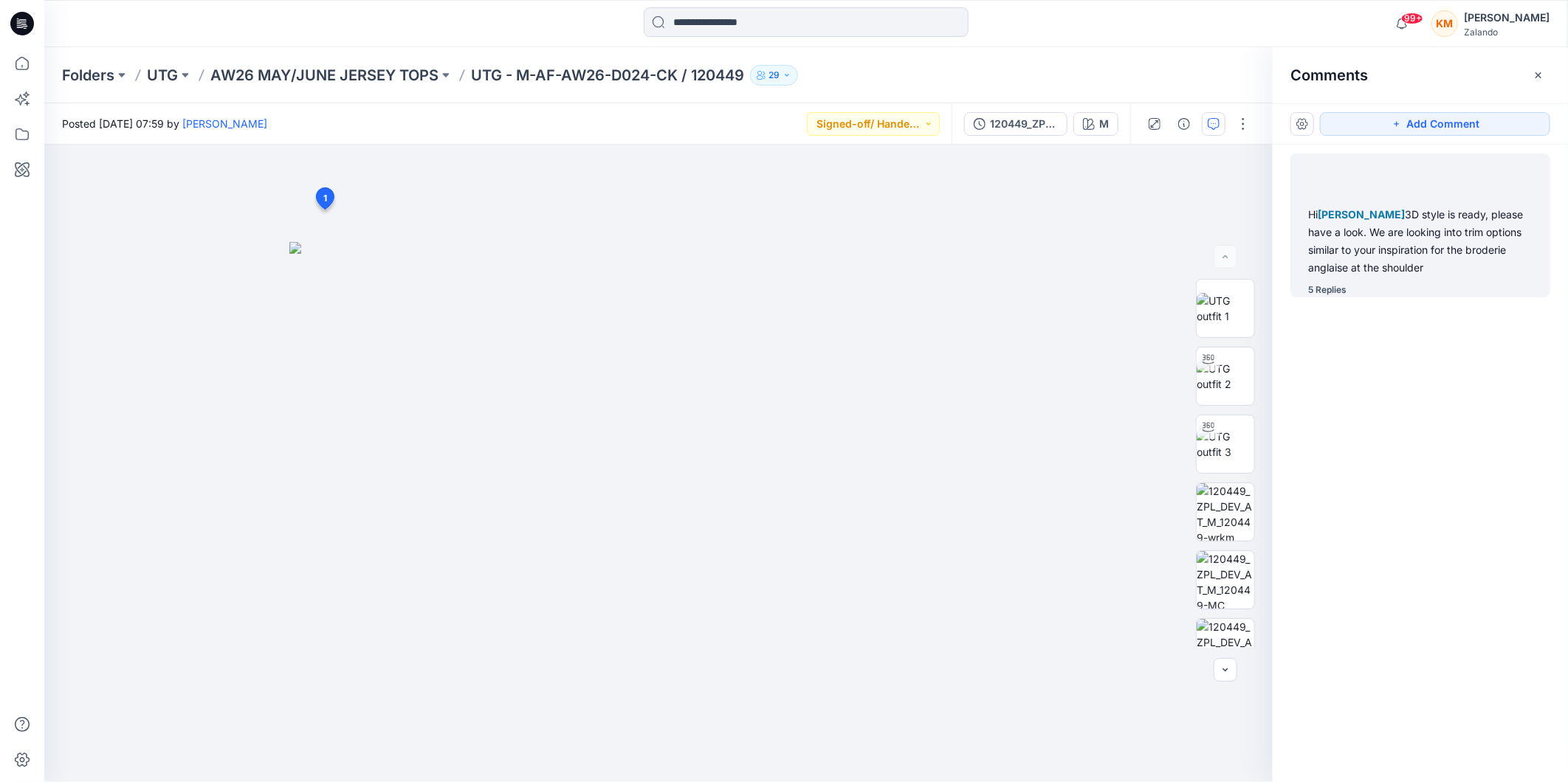
click at [1369, 238] on div "Hi Alexandre Ivan Almeida Fonseca 3D style is ready, please have a look. We are…" at bounding box center [1420, 241] width 224 height 71
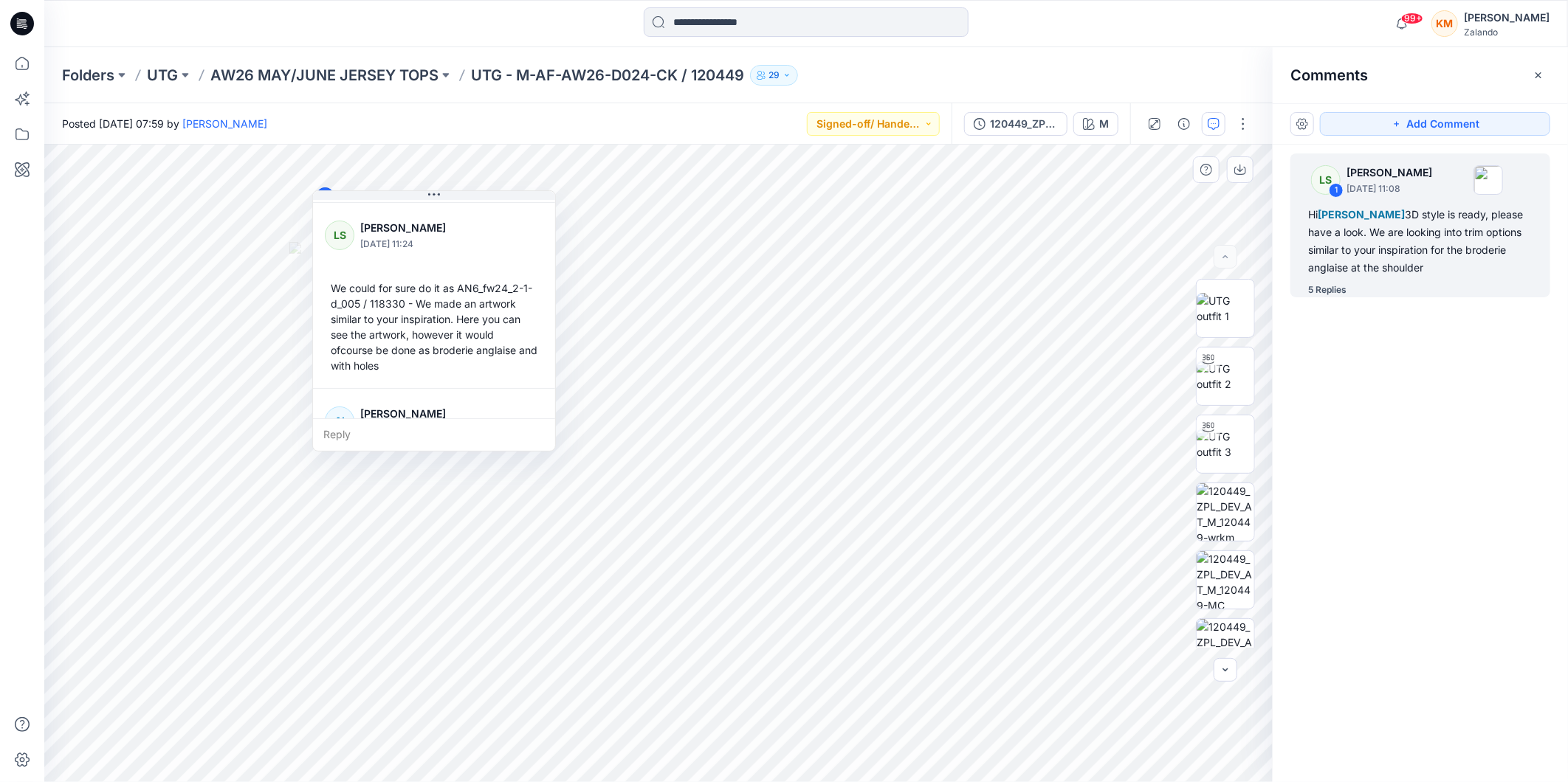
scroll to position [328, 0]
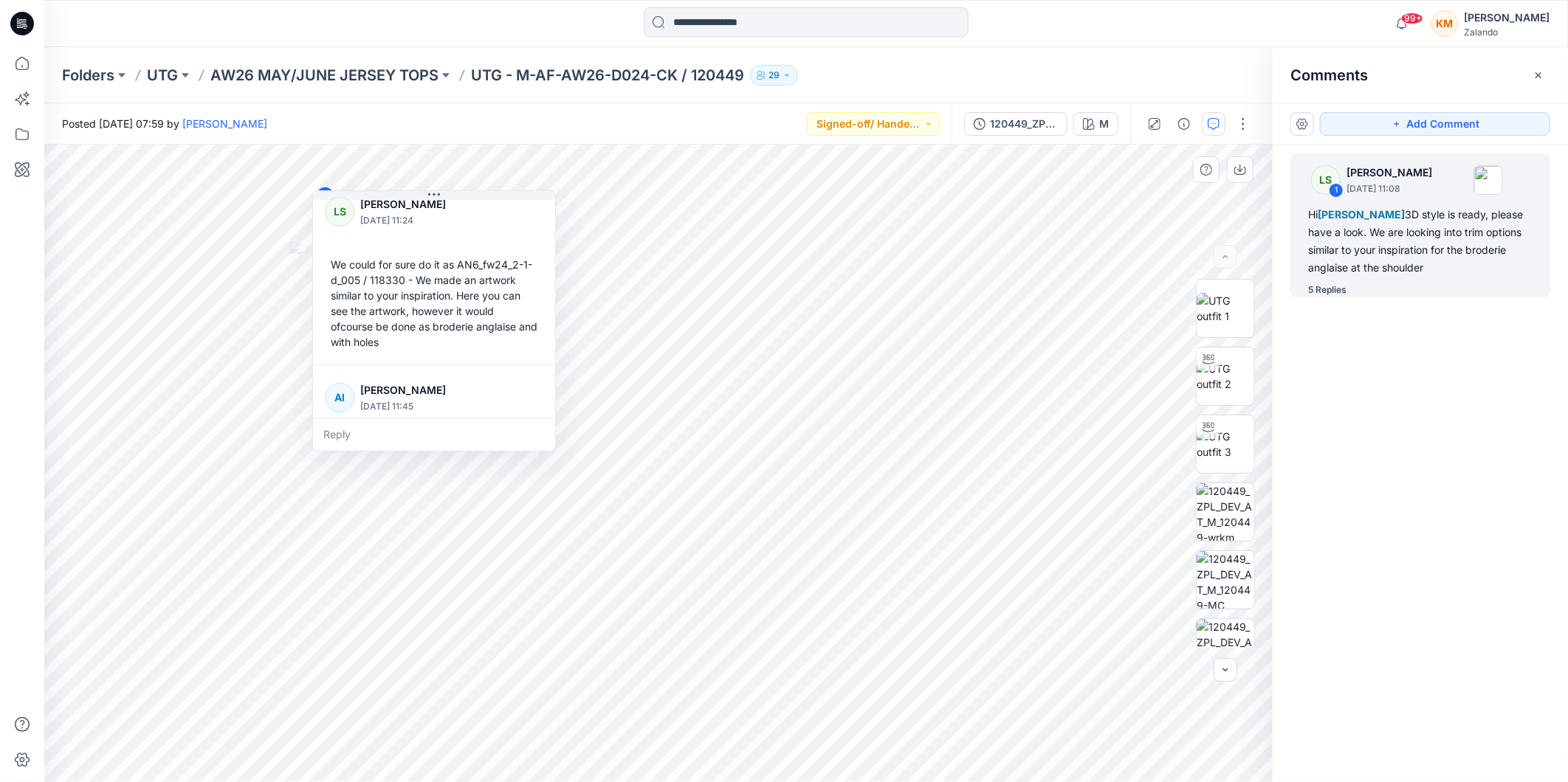
click at [517, 308] on div "We could for sure do it as AN6_fw24_2-1-d_005 / 118330 - We made an artwork sim…" at bounding box center [434, 303] width 219 height 105
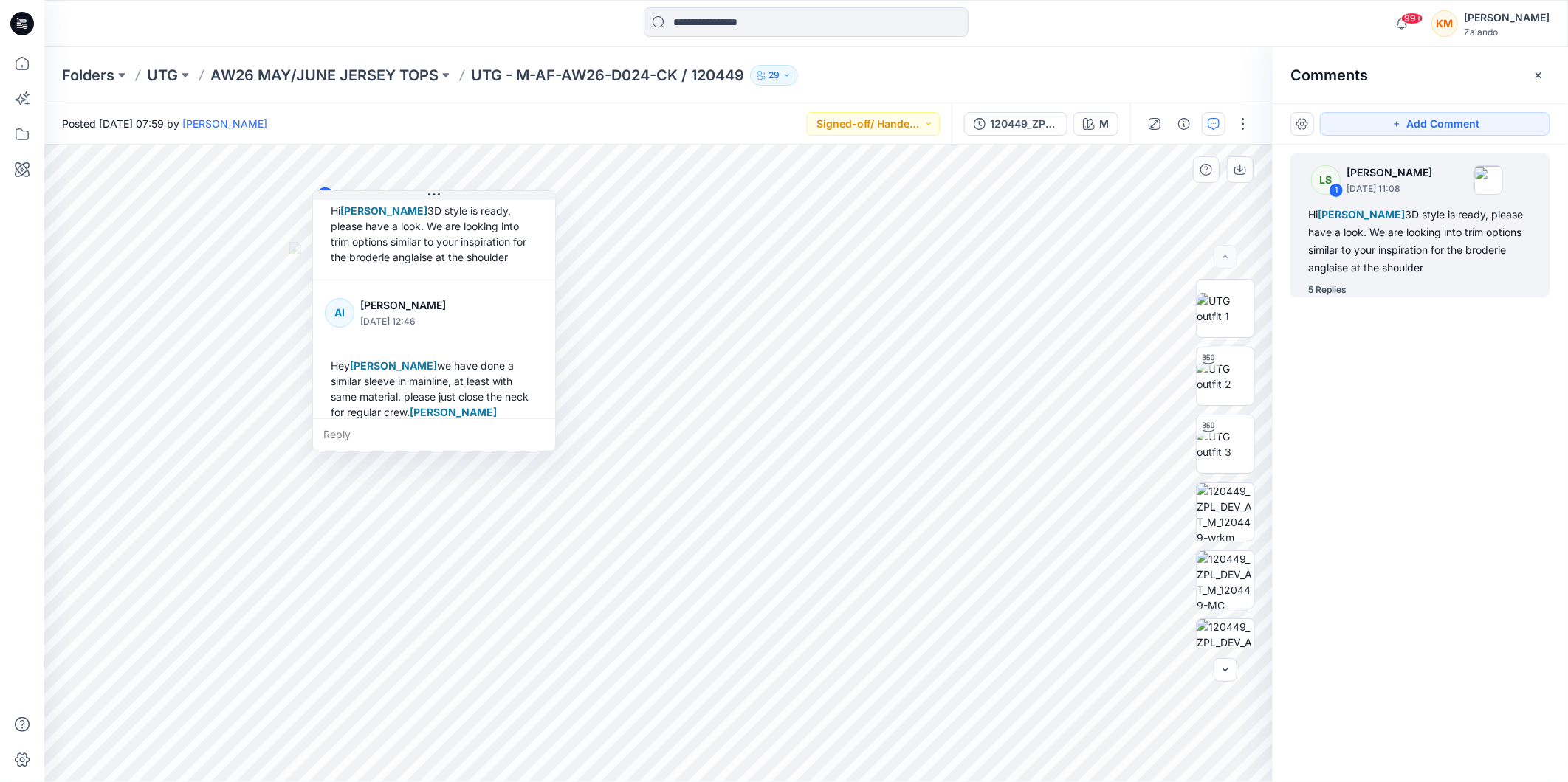
scroll to position [0, 0]
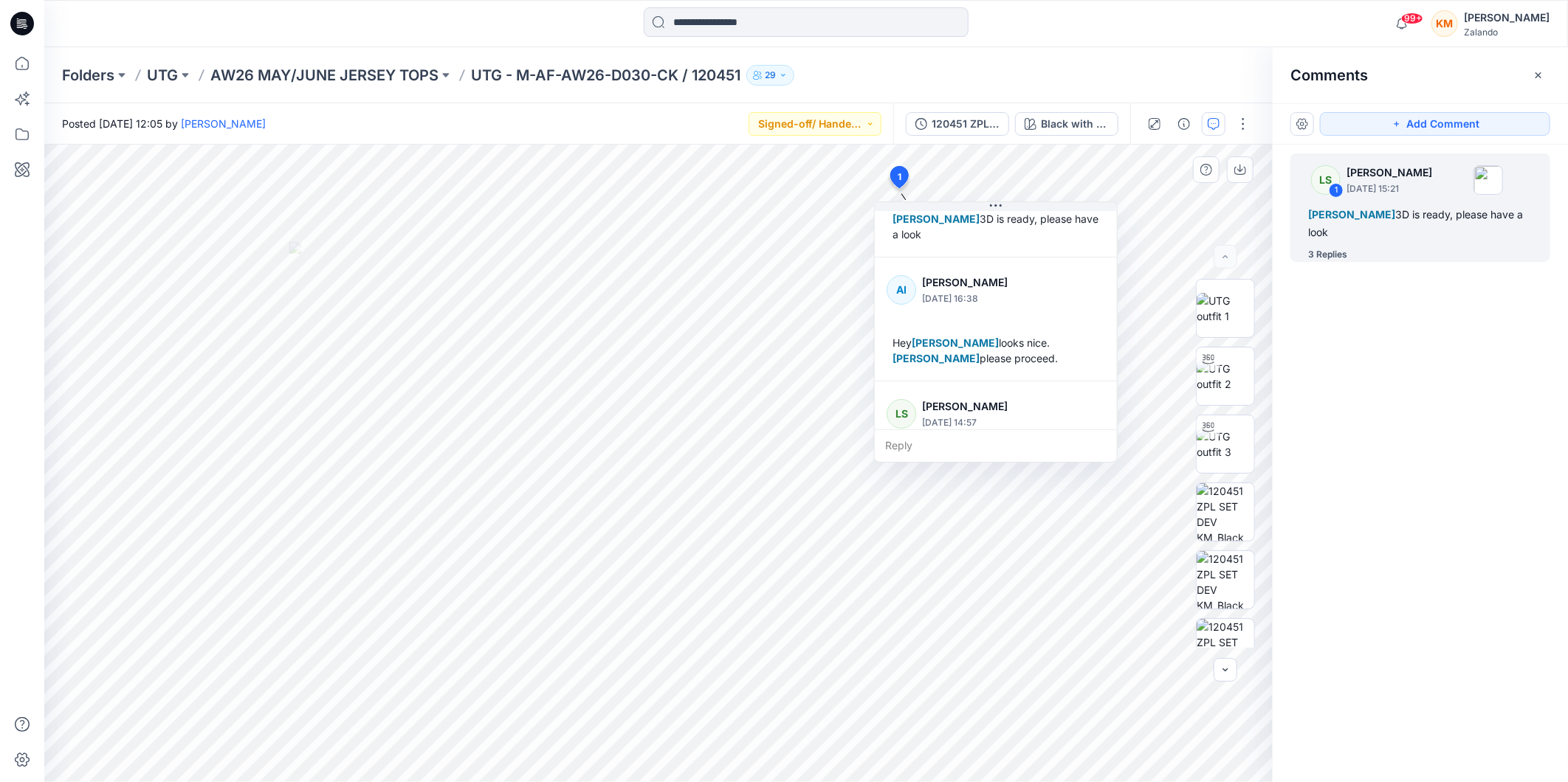
scroll to position [106, 0]
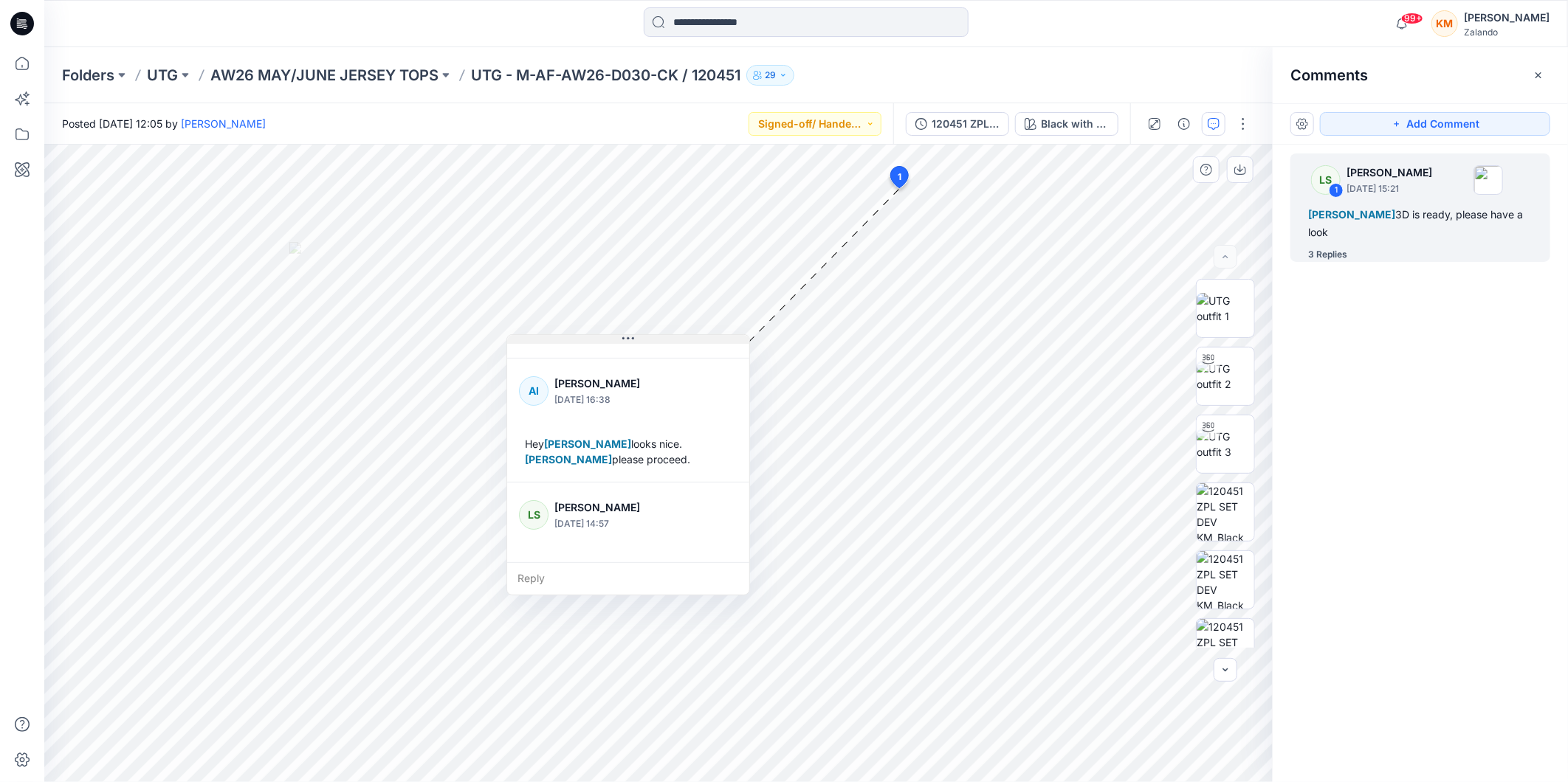
drag, startPoint x: 998, startPoint y: 207, endPoint x: 630, endPoint y: 340, distance: 391.3
click at [630, 340] on icon at bounding box center [628, 339] width 12 height 2
click at [698, 22] on input at bounding box center [805, 22] width 325 height 30
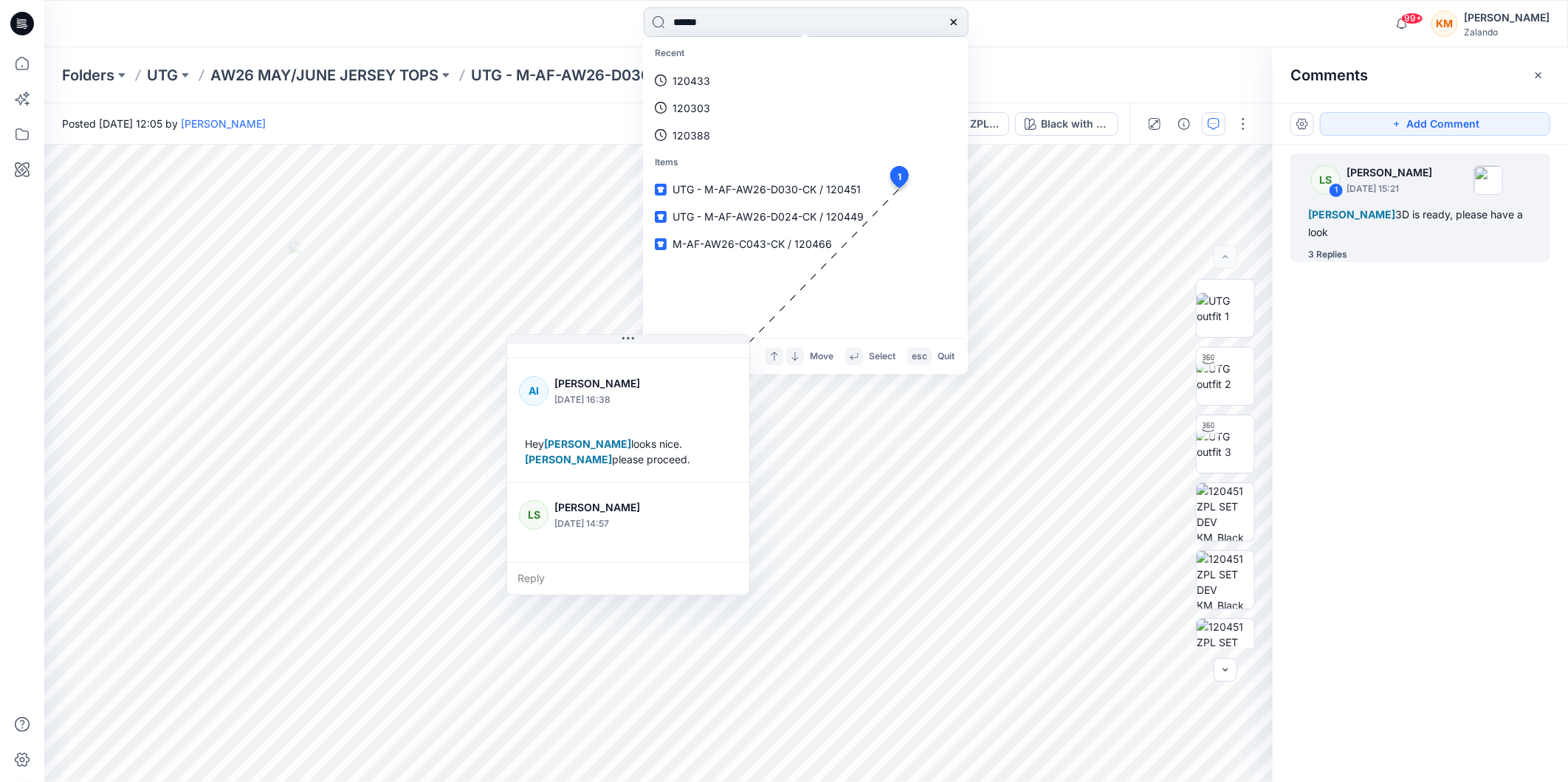
type input "******"
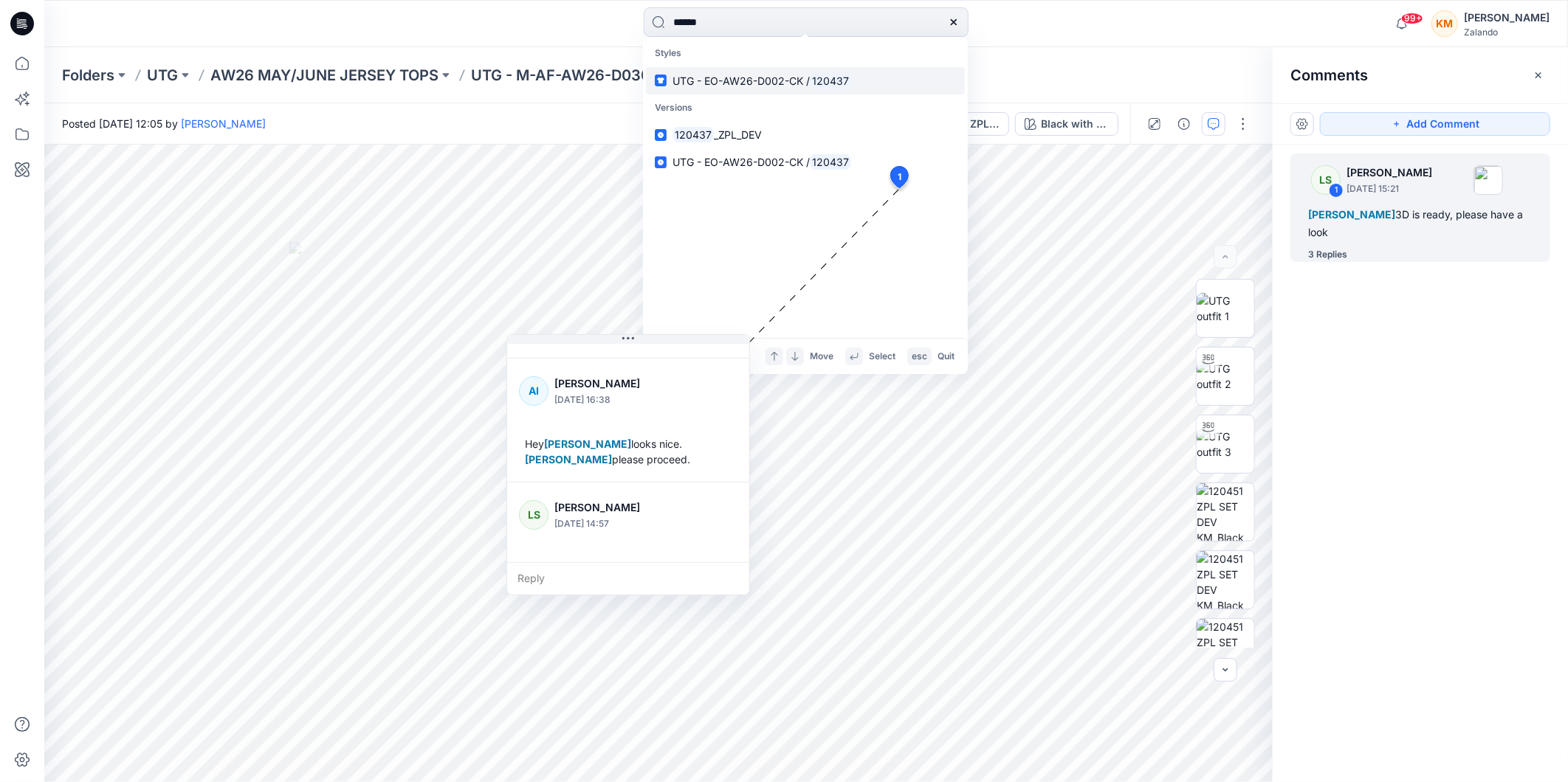
click at [696, 74] on span "UTG - EO-AW26-D002-CK /" at bounding box center [740, 80] width 137 height 12
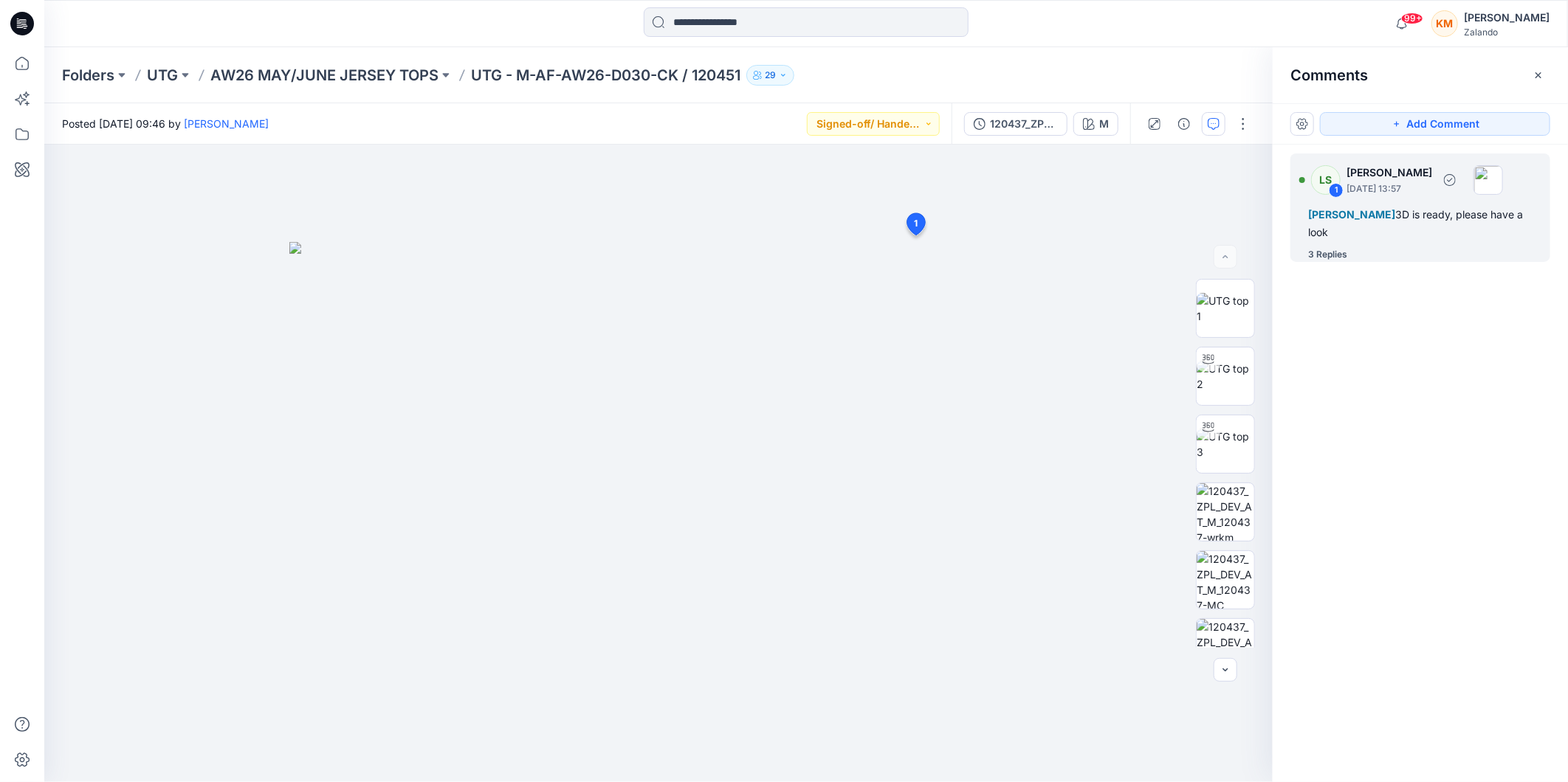
click at [1386, 231] on div "[PERSON_NAME] 3D is ready, please have a look" at bounding box center [1420, 223] width 224 height 35
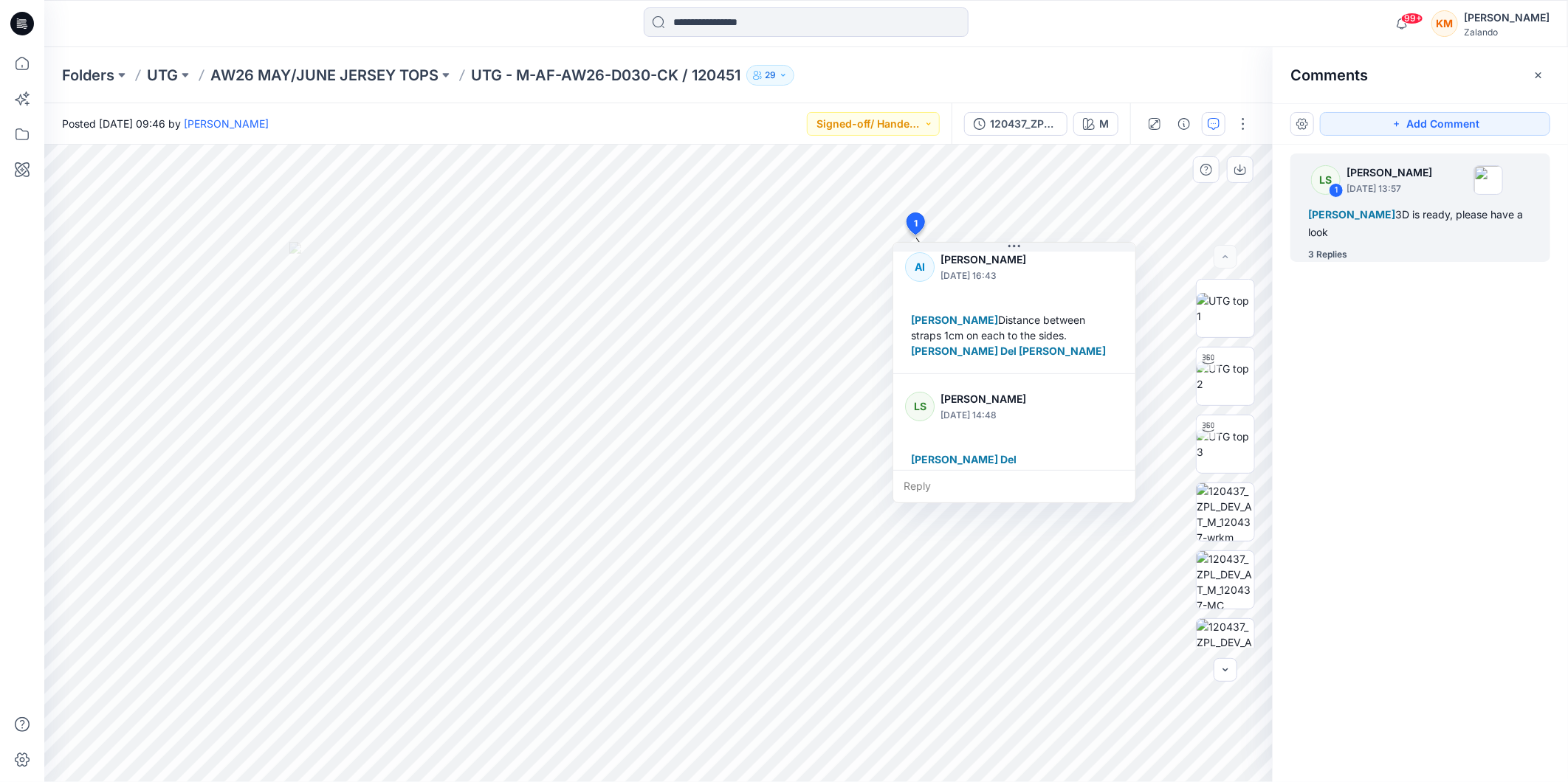
scroll to position [116, 0]
